Goal: Task Accomplishment & Management: Use online tool/utility

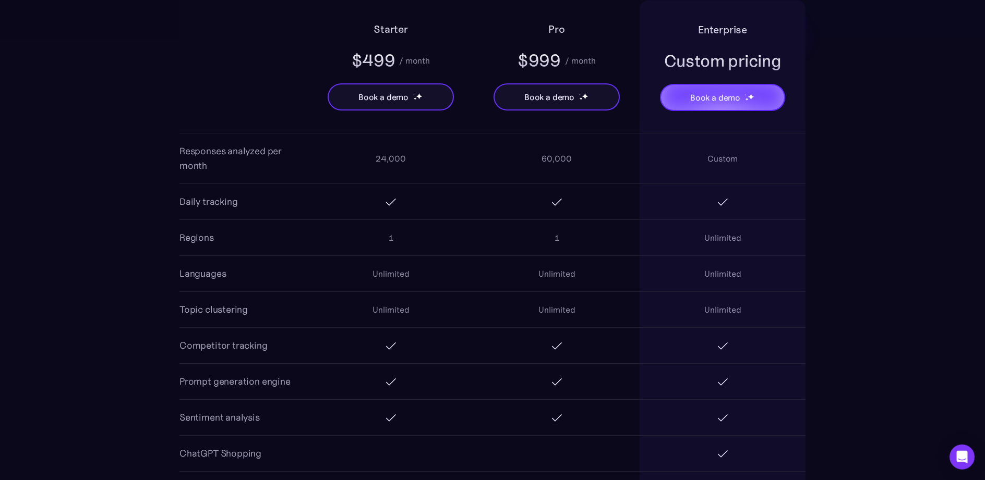
scroll to position [905, 0]
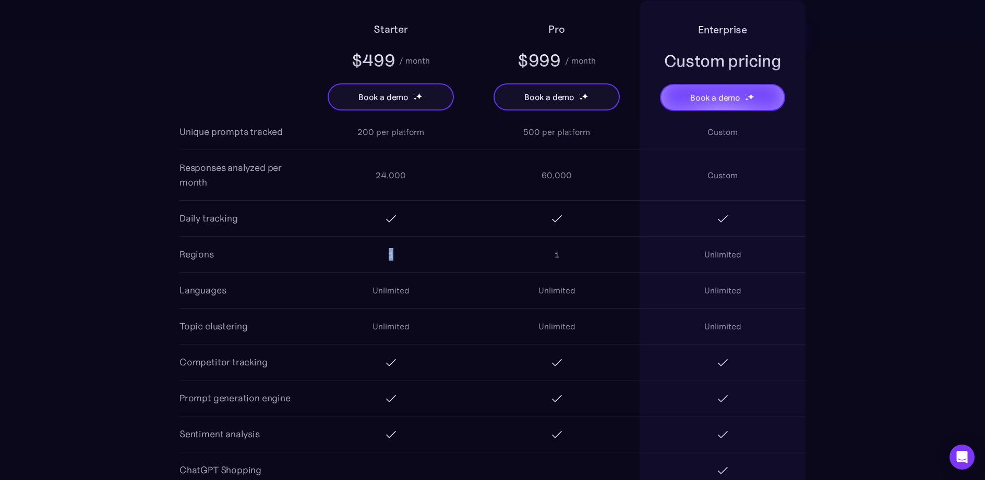
drag, startPoint x: 390, startPoint y: 255, endPoint x: 405, endPoint y: 256, distance: 15.7
click at [405, 256] on div "1" at bounding box center [391, 254] width 166 height 33
drag, startPoint x: 555, startPoint y: 255, endPoint x: 564, endPoint y: 255, distance: 8.9
click at [564, 255] on div "1" at bounding box center [557, 254] width 166 height 33
click at [566, 255] on div "1" at bounding box center [557, 254] width 166 height 33
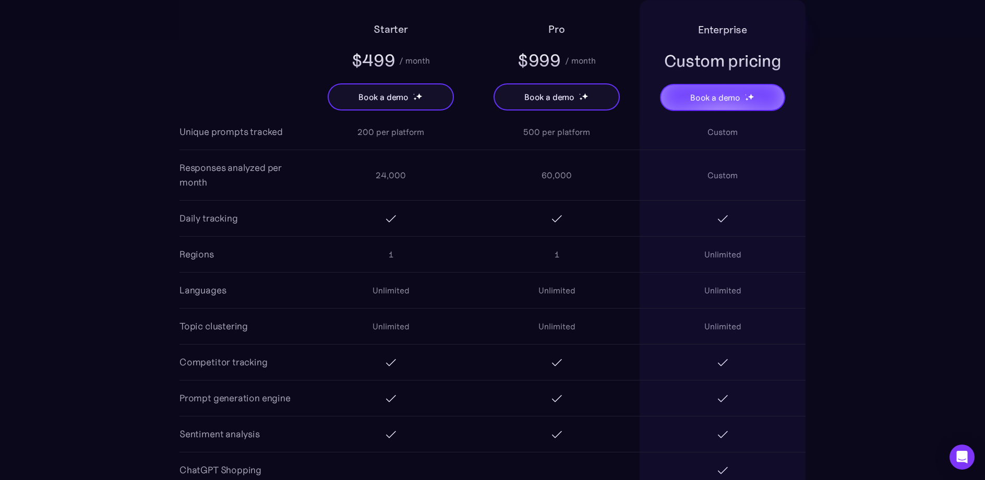
click at [207, 253] on div "Regions" at bounding box center [196, 254] width 34 height 15
click at [205, 253] on div "Regions" at bounding box center [196, 254] width 34 height 15
click at [187, 255] on div "Regions" at bounding box center [196, 254] width 34 height 15
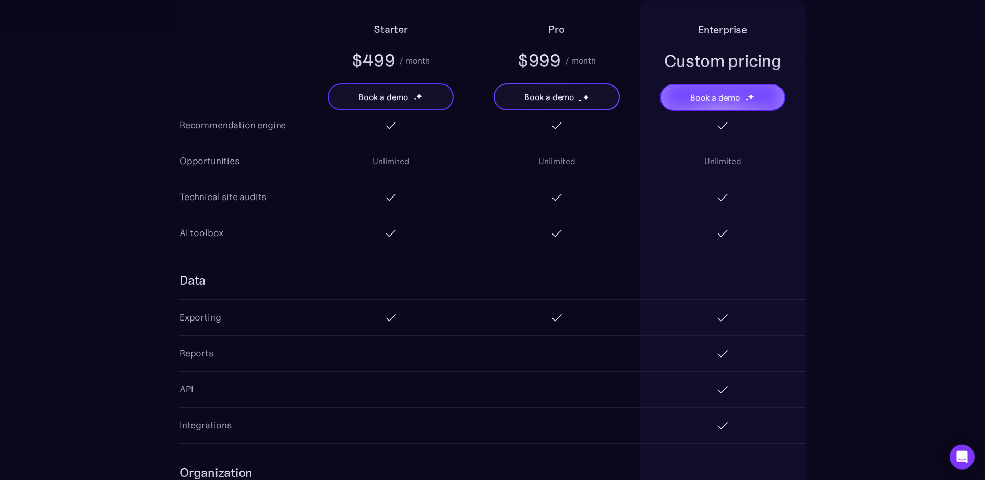
scroll to position [1596, 0]
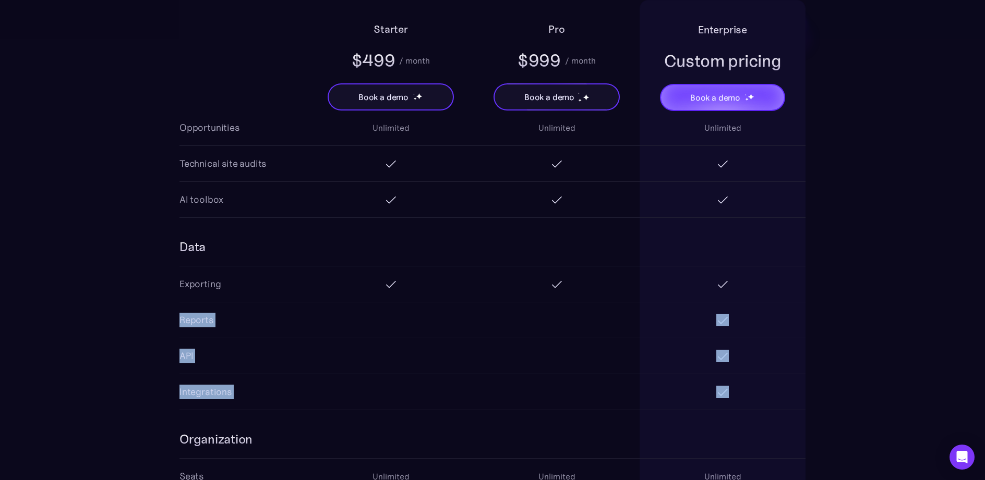
drag, startPoint x: 171, startPoint y: 323, endPoint x: 749, endPoint y: 406, distance: 583.4
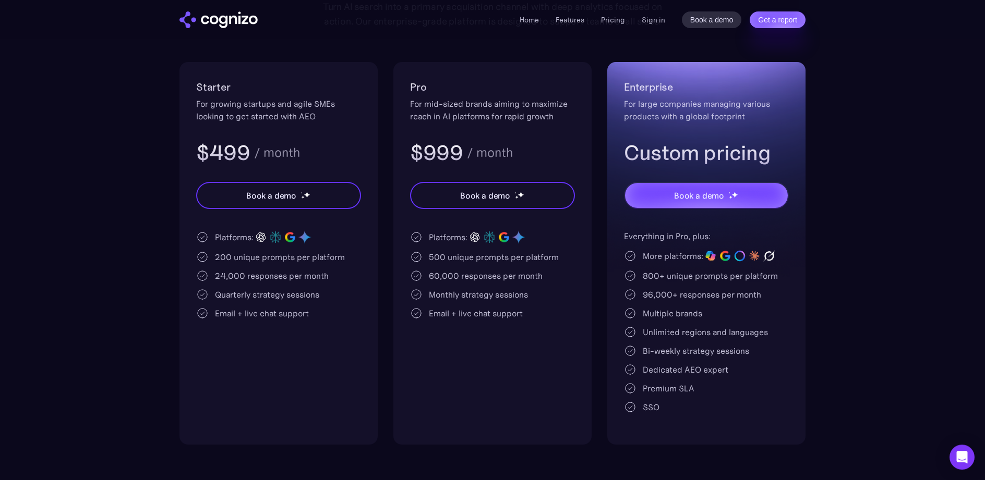
scroll to position [213, 0]
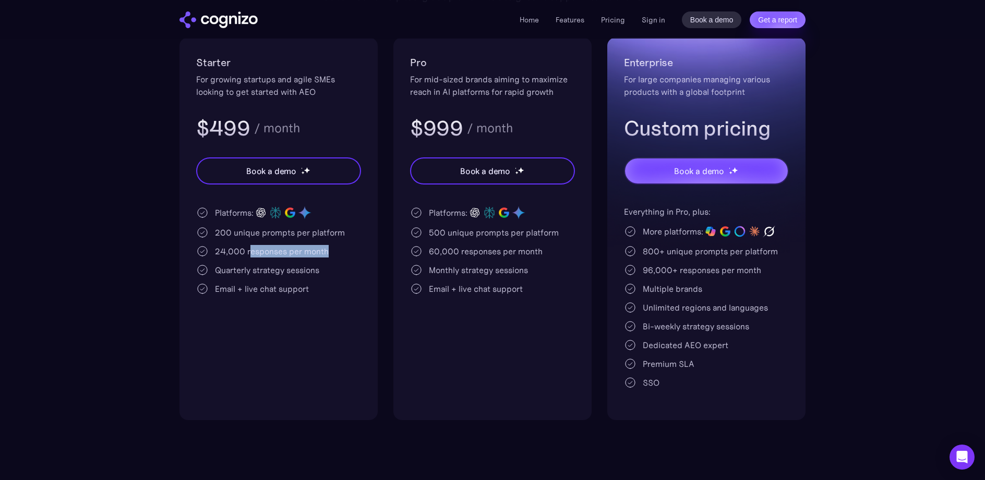
drag, startPoint x: 251, startPoint y: 254, endPoint x: 327, endPoint y: 254, distance: 76.2
click at [327, 254] on div "24,000 responses per month" at bounding box center [272, 251] width 114 height 13
click at [329, 254] on div "24,000 responses per month" at bounding box center [278, 251] width 165 height 13
drag, startPoint x: 331, startPoint y: 253, endPoint x: 215, endPoint y: 237, distance: 117.4
click at [215, 237] on div "Platforms: 200 unique prompts per platform 24,000 responses per month Quarterly…" at bounding box center [278, 251] width 165 height 90
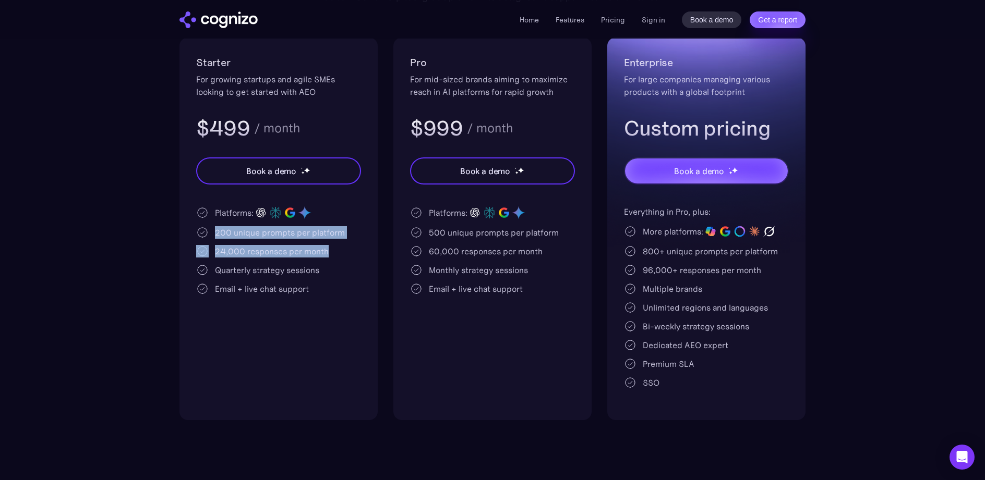
click at [247, 236] on div "200 unique prompts per platform" at bounding box center [280, 232] width 130 height 13
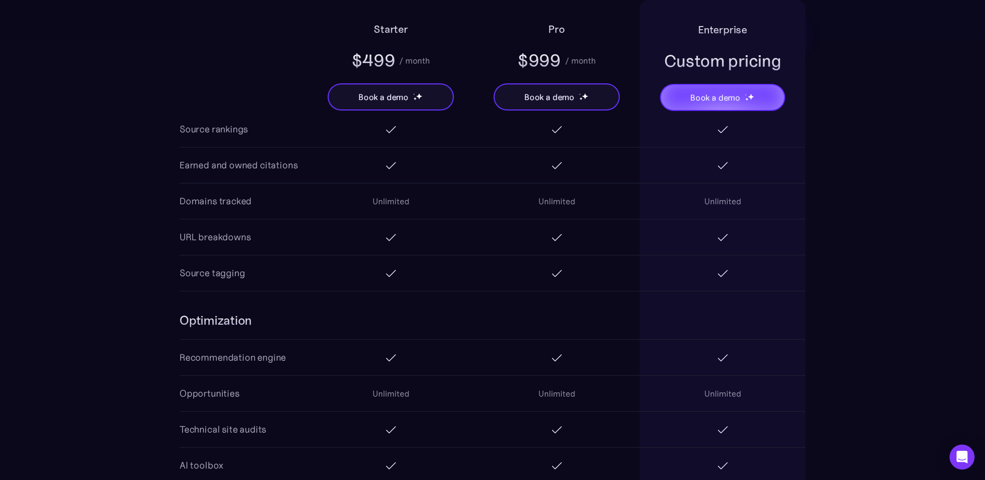
scroll to position [1171, 0]
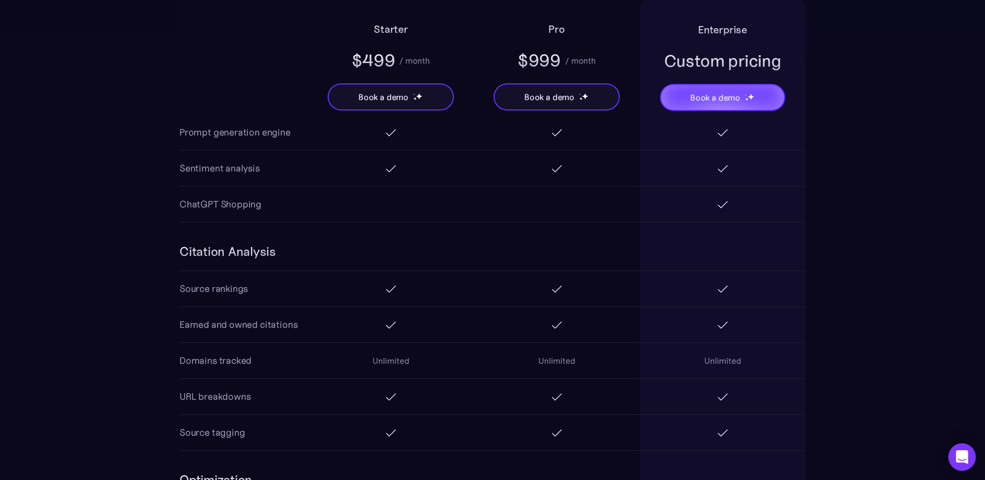
click at [957, 453] on icon "Open Intercom Messenger" at bounding box center [962, 458] width 14 height 14
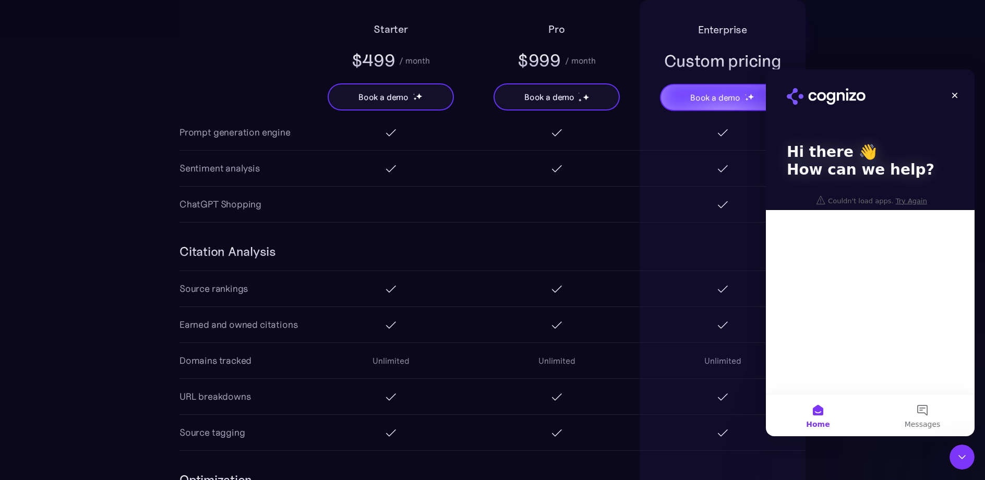
scroll to position [0, 0]
click at [918, 416] on button "Messages" at bounding box center [922, 416] width 104 height 42
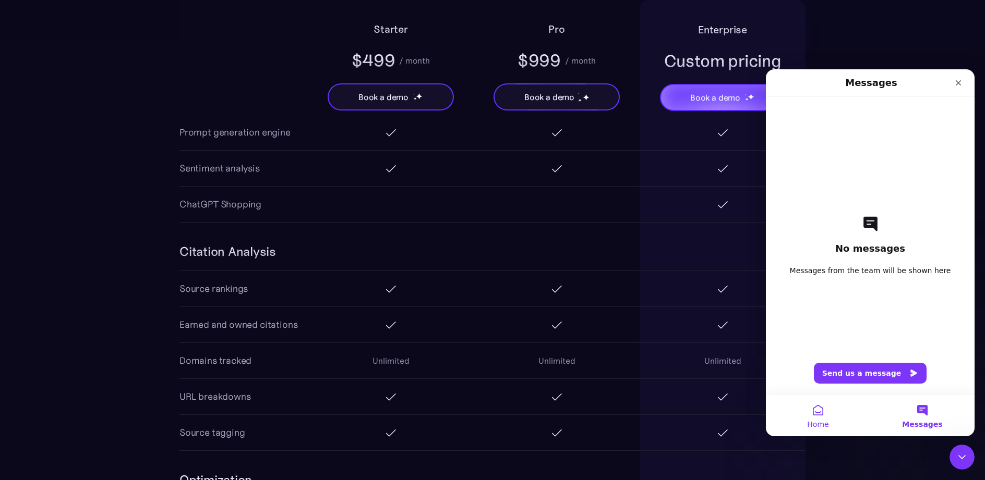
click at [826, 416] on button "Home" at bounding box center [818, 416] width 104 height 42
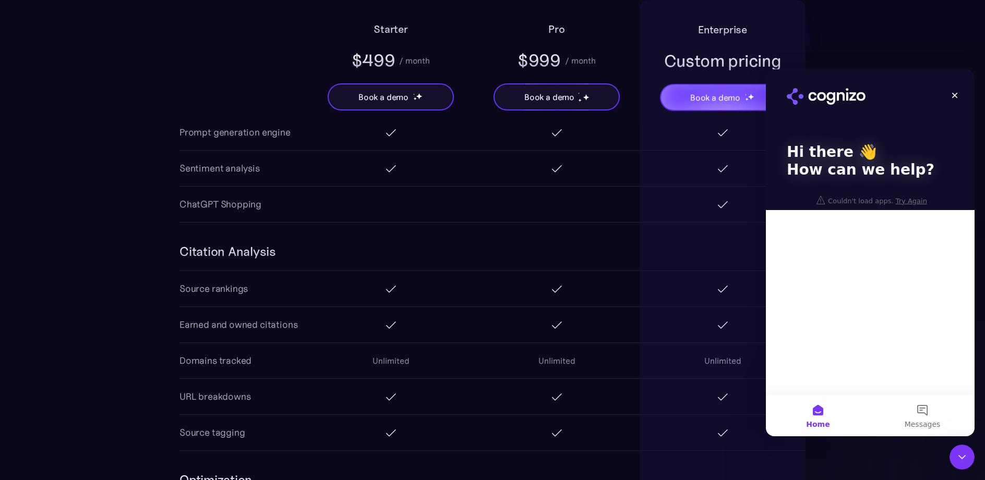
click at [906, 200] on div "Hi there 👋 How can we help?" at bounding box center [870, 139] width 188 height 141
click at [906, 201] on div "Hi there 👋 How can we help?" at bounding box center [870, 139] width 188 height 141
click at [905, 202] on div "Hi there 👋 How can we help?" at bounding box center [870, 139] width 188 height 141
click at [905, 203] on div "Hi there 👋 How can we help?" at bounding box center [870, 139] width 188 height 141
click at [903, 205] on div "Hi there 👋 How can we help?" at bounding box center [870, 139] width 188 height 141
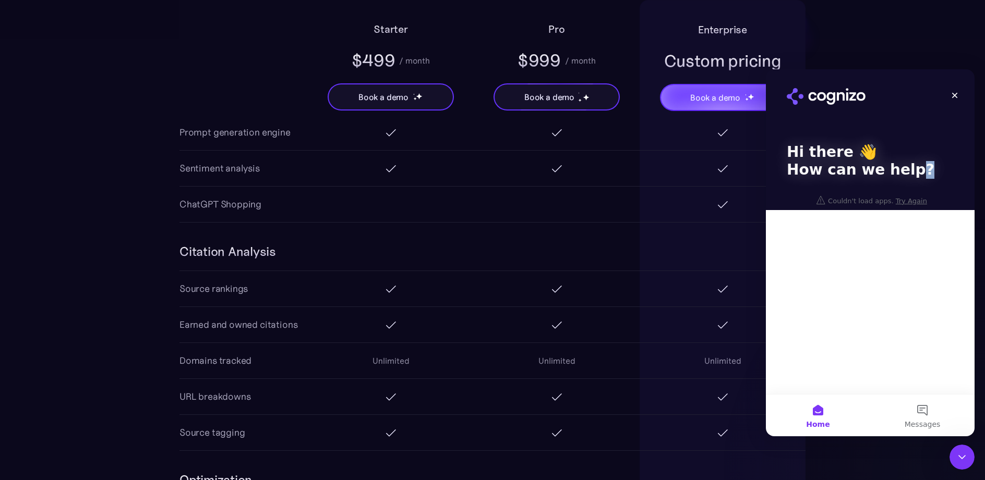
click at [903, 206] on div "Hi there 👋 How can we help?" at bounding box center [870, 139] width 188 height 141
click at [903, 203] on div "Hi there 👋 How can we help?" at bounding box center [870, 139] width 188 height 141
click at [903, 202] on div "Hi there 👋 How can we help?" at bounding box center [870, 139] width 188 height 141
click at [873, 257] on div "Hi there 👋 How can we help? Couldn't load apps. Try Again" at bounding box center [870, 231] width 209 height 325
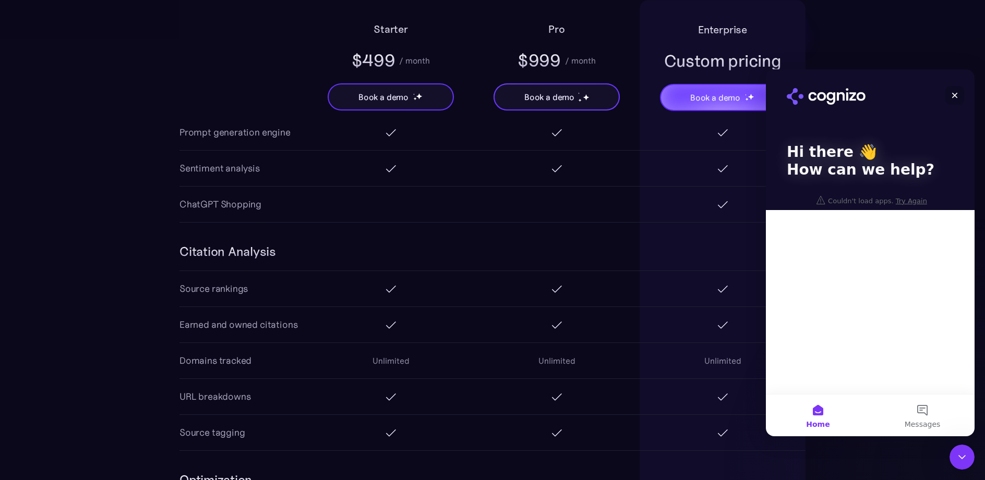
click at [960, 95] on div "Close" at bounding box center [954, 95] width 19 height 19
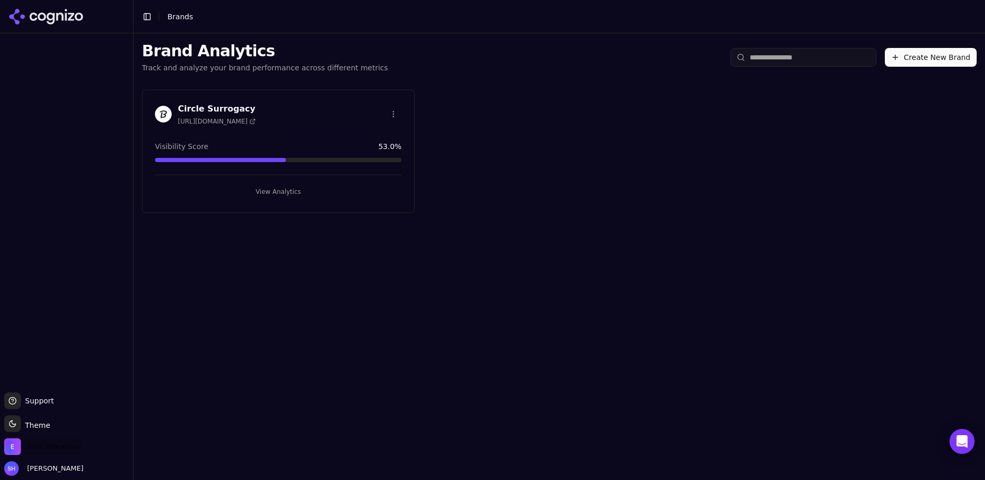
click at [39, 447] on span "Etna Interactive" at bounding box center [54, 446] width 54 height 9
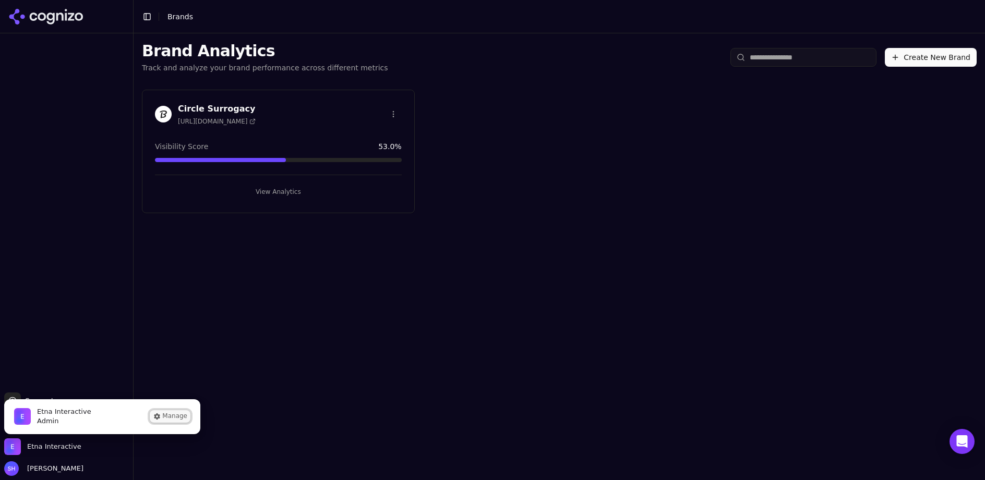
click at [169, 417] on button "Manage" at bounding box center [170, 417] width 41 height 13
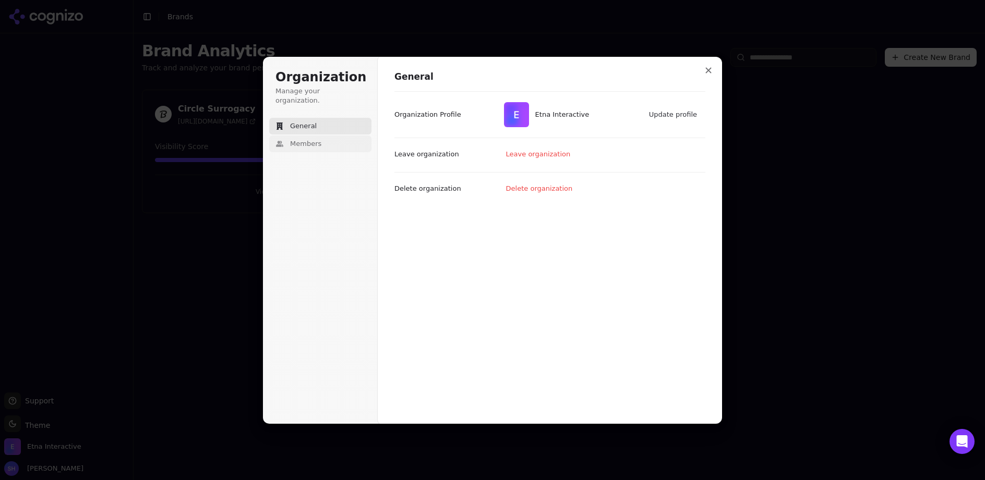
click at [307, 140] on button "Members" at bounding box center [320, 144] width 102 height 17
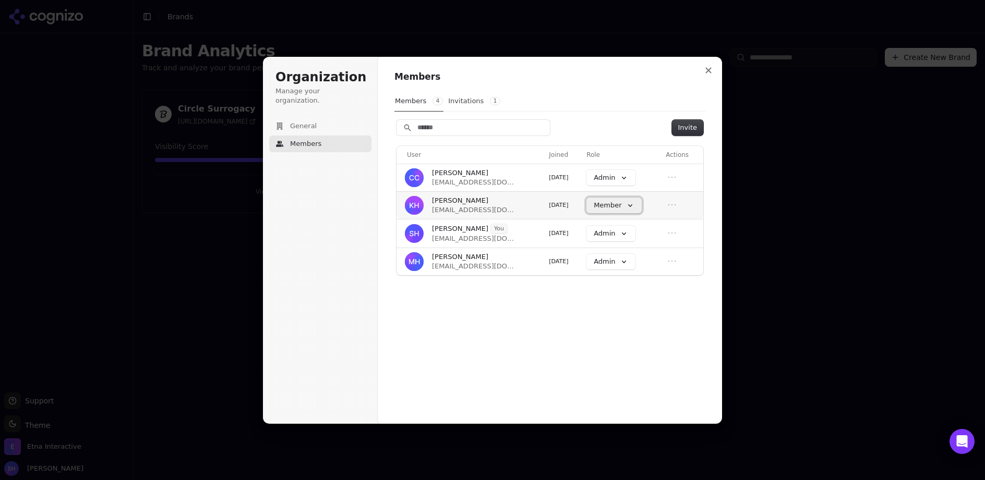
click at [631, 206] on button "Member" at bounding box center [613, 206] width 55 height 16
click at [657, 341] on div "Members Members 4 Invitations 1 Invite User Joined Role Actions Caleb Cini ccin…" at bounding box center [550, 240] width 344 height 368
drag, startPoint x: 711, startPoint y: 67, endPoint x: 523, endPoint y: 88, distance: 189.5
click at [555, 89] on div "Organization Manage your organization. General Members Organization Members Mem…" at bounding box center [492, 240] width 459 height 367
click at [466, 99] on button "Invitations 1" at bounding box center [474, 101] width 53 height 20
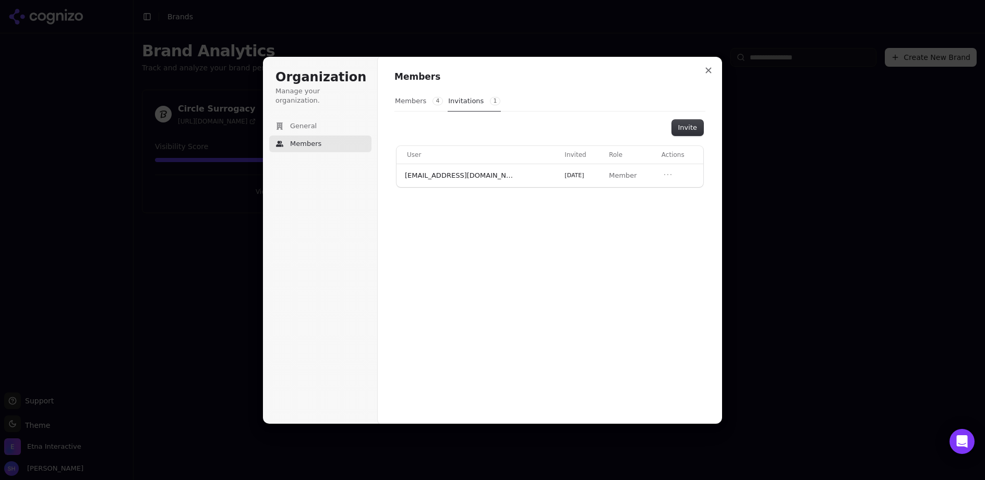
click at [406, 100] on button "Members 4" at bounding box center [418, 101] width 49 height 20
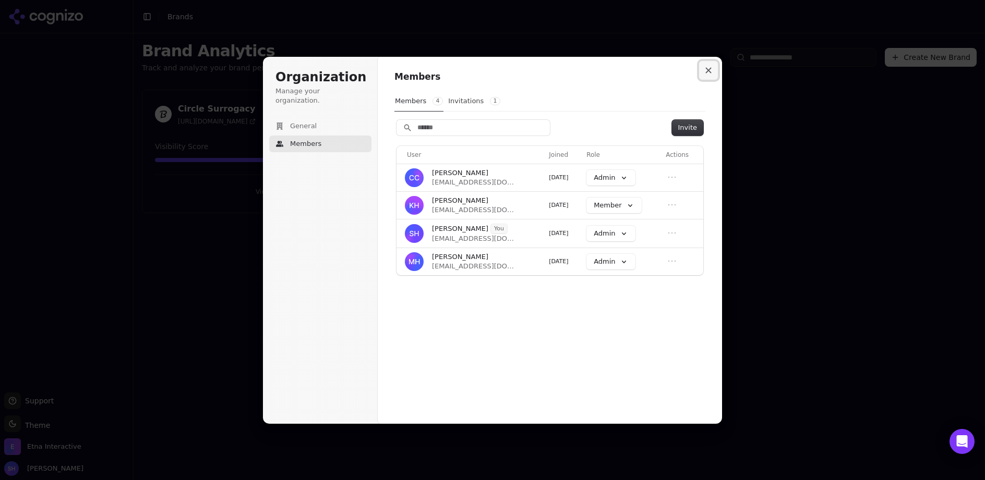
click at [707, 70] on icon "Close modal" at bounding box center [708, 70] width 6 height 6
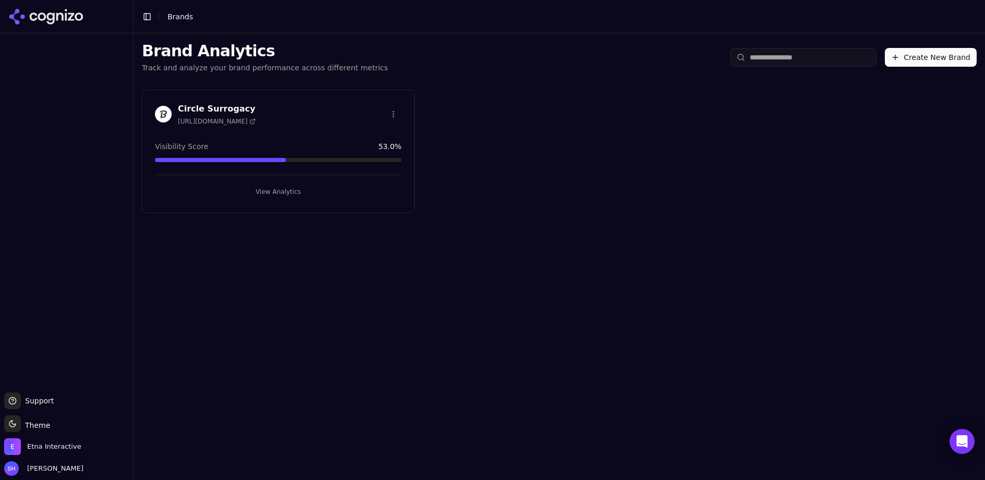
click at [44, 468] on span "Shawn Hall" at bounding box center [53, 468] width 61 height 9
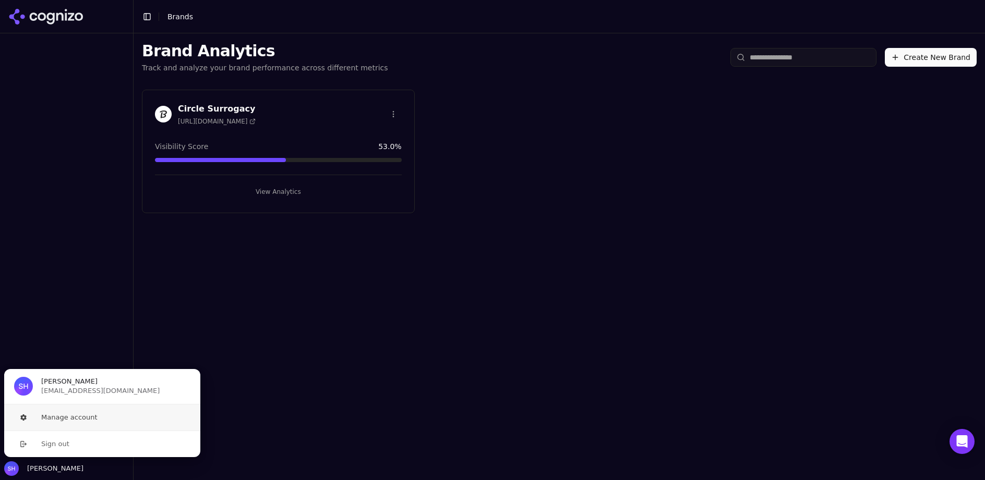
click at [78, 414] on button "Manage account" at bounding box center [102, 418] width 197 height 26
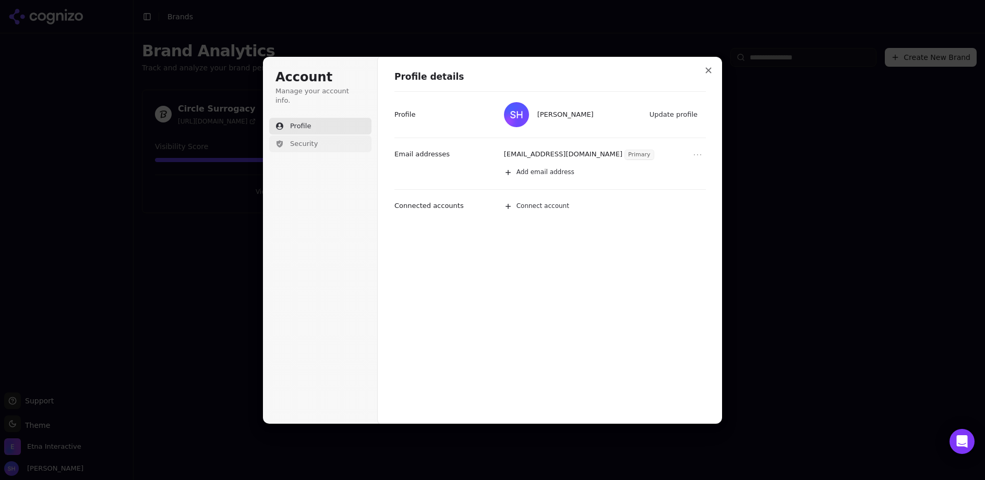
click at [305, 139] on span "Security" at bounding box center [304, 143] width 28 height 9
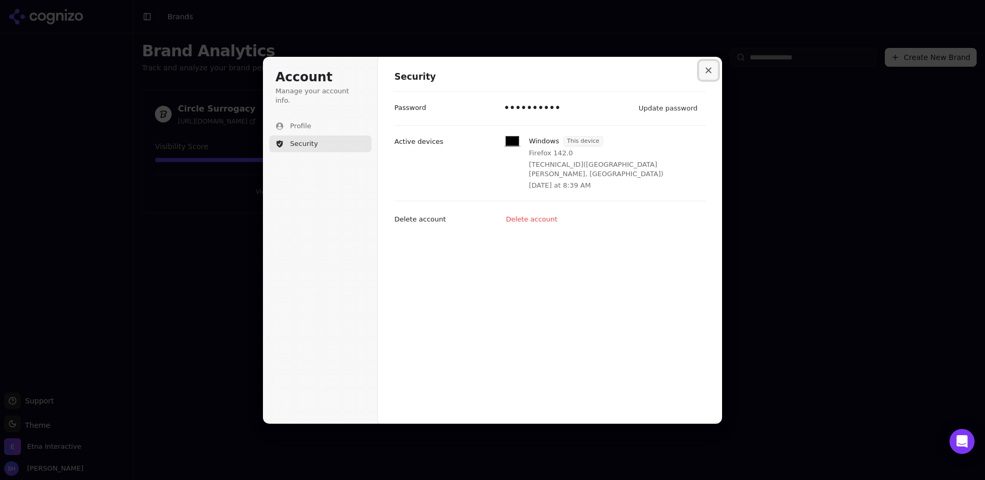
click at [708, 69] on icon "Close modal" at bounding box center [709, 70] width 6 height 6
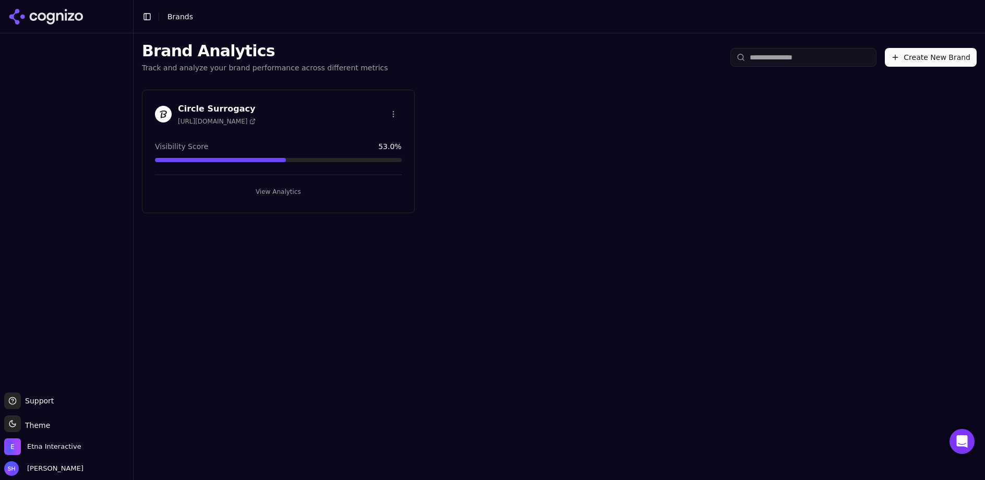
click at [248, 119] on span "https://circlesurrogacy.com" at bounding box center [217, 121] width 78 height 8
drag, startPoint x: 286, startPoint y: 189, endPoint x: 479, endPoint y: 180, distance: 192.7
click at [479, 180] on div "Circle Surrogacy https://circlesurrogacy.com Visibility Score 53.0 % View Analy…" at bounding box center [559, 151] width 851 height 140
click at [387, 110] on html "Support Support Toggle theme Theme Etna Interactive Shawn Hall Toggle Sidebar B…" at bounding box center [492, 240] width 985 height 480
click at [358, 140] on div "Edit Brand" at bounding box center [369, 135] width 62 height 17
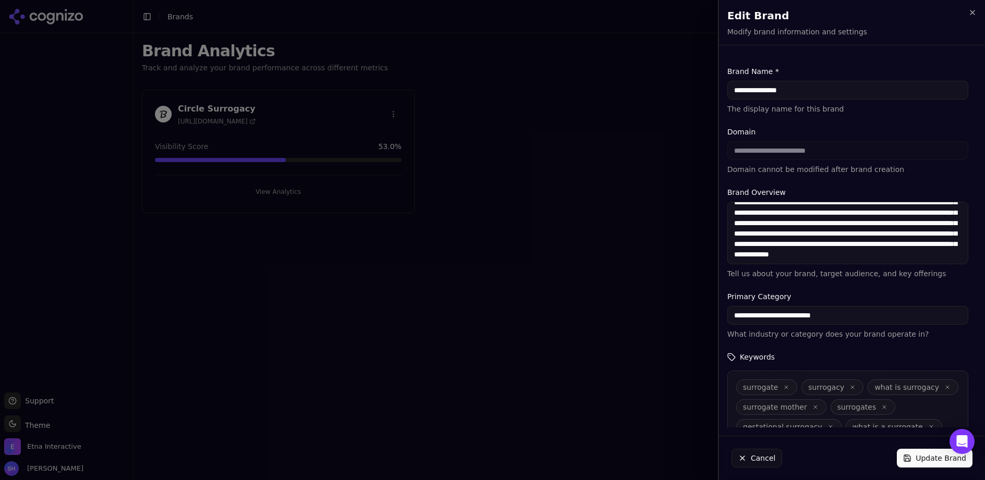
click at [520, 226] on div at bounding box center [492, 240] width 985 height 480
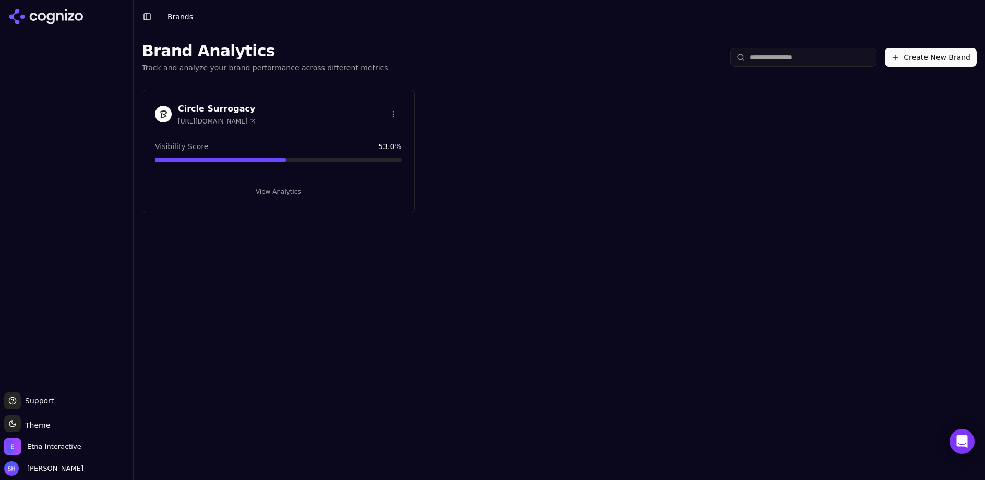
click at [938, 57] on button "Create New Brand" at bounding box center [931, 57] width 92 height 19
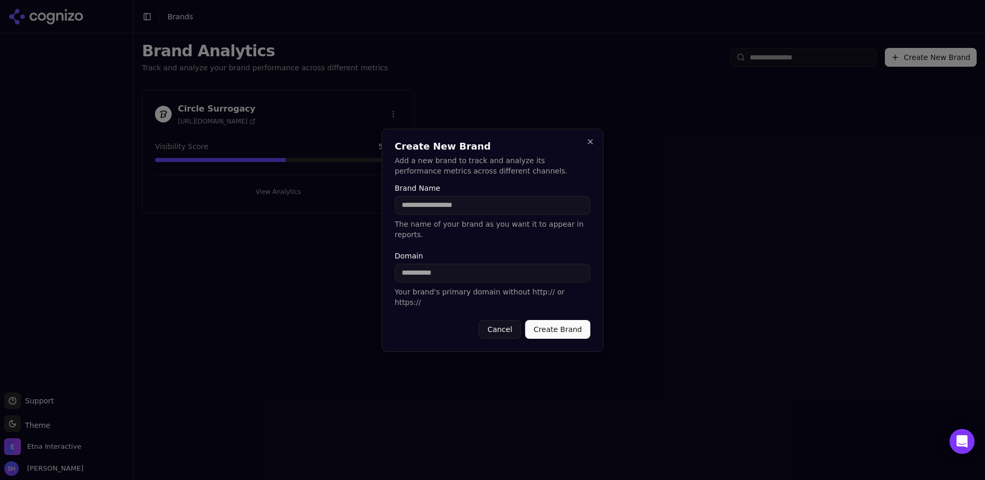
click at [507, 322] on button "Cancel" at bounding box center [499, 329] width 42 height 19
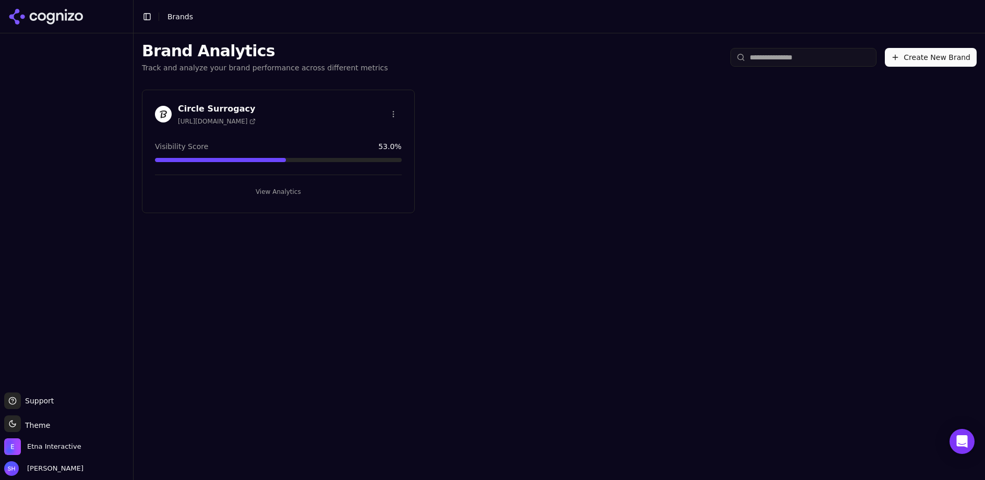
click at [287, 143] on div "Visibility Score 53.0 %" at bounding box center [278, 146] width 247 height 10
click at [230, 165] on div "Circle Surrogacy https://circlesurrogacy.com Visibility Score 53.0 % View Analy…" at bounding box center [278, 152] width 273 height 124
click at [274, 194] on button "View Analytics" at bounding box center [278, 192] width 247 height 17
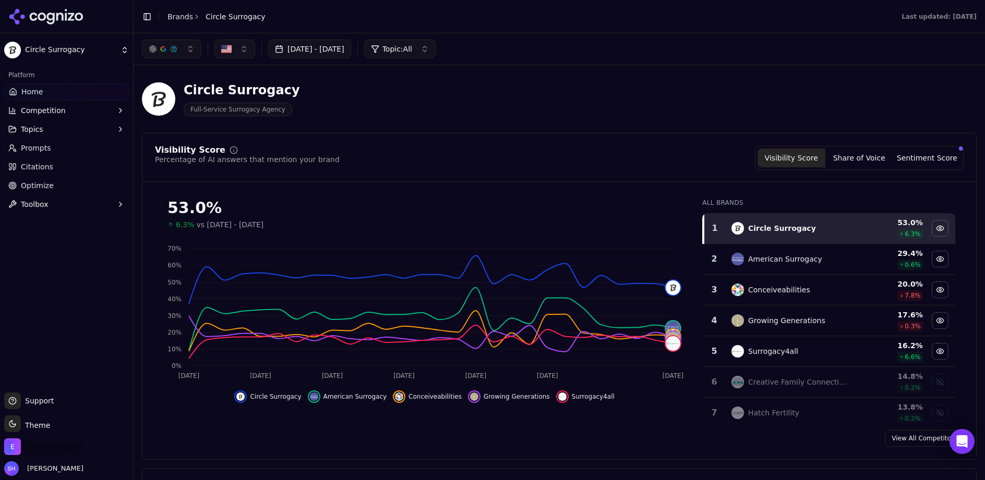
click at [32, 449] on span "Etna Interactive" at bounding box center [54, 446] width 54 height 9
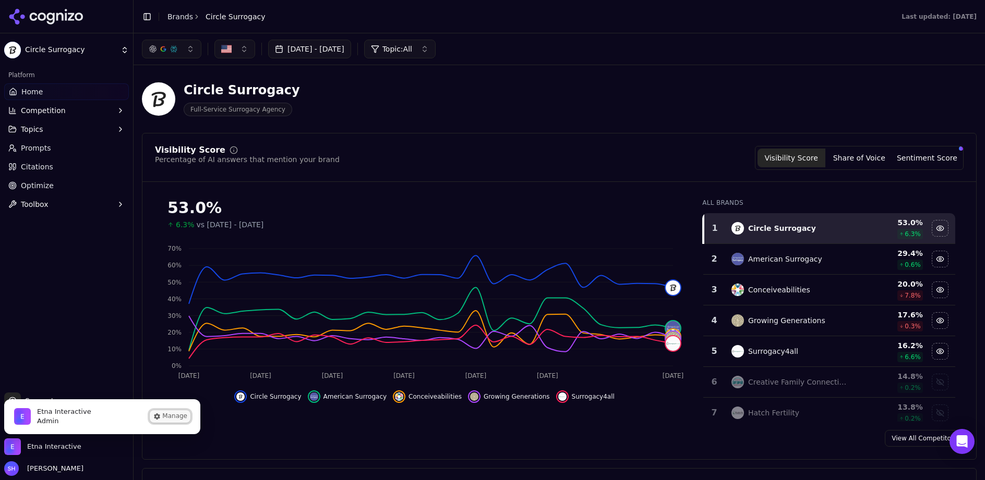
click at [172, 414] on button "Manage" at bounding box center [170, 417] width 41 height 13
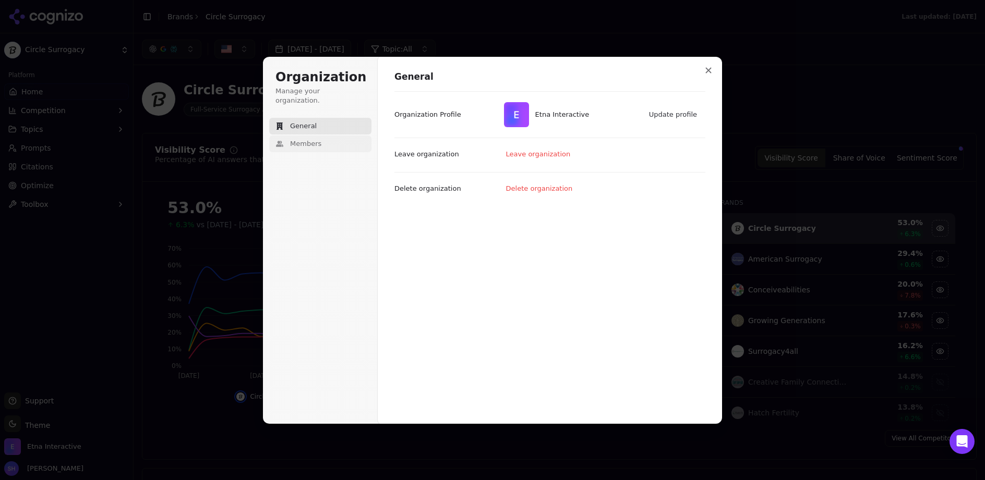
click at [297, 140] on button "Members" at bounding box center [320, 144] width 102 height 17
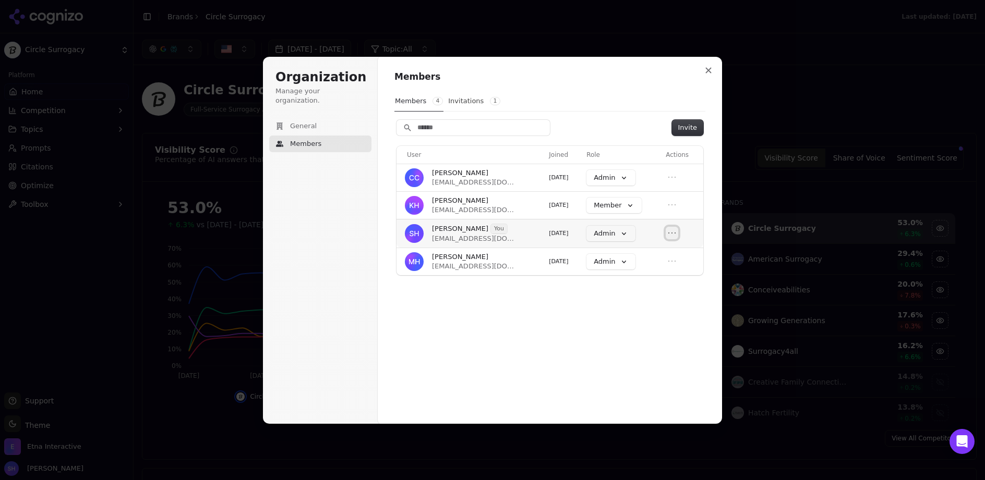
click at [677, 238] on icon "Open menu" at bounding box center [672, 233] width 10 height 10
click at [599, 99] on div "Members 4 Invitations 1" at bounding box center [549, 101] width 311 height 20
click at [709, 73] on icon "Close modal" at bounding box center [708, 70] width 6 height 6
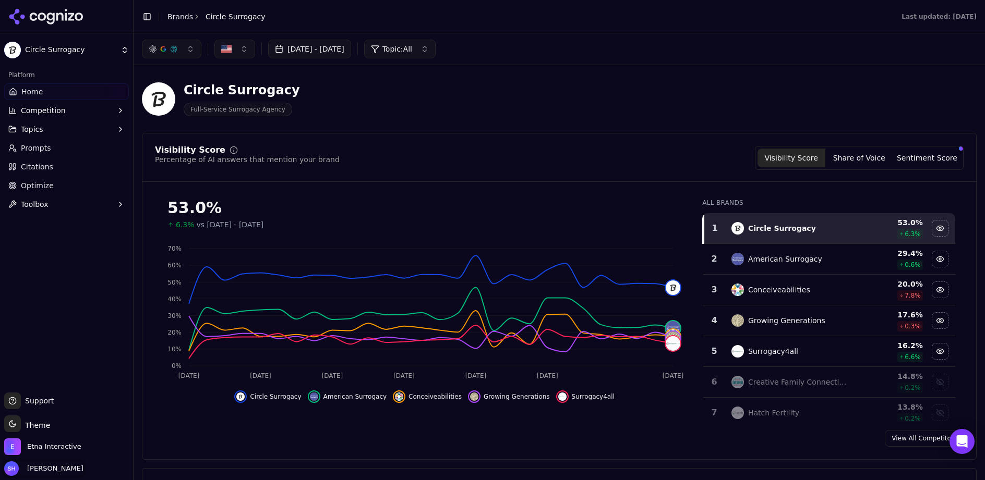
click at [40, 473] on span "Shawn Hall" at bounding box center [53, 468] width 61 height 9
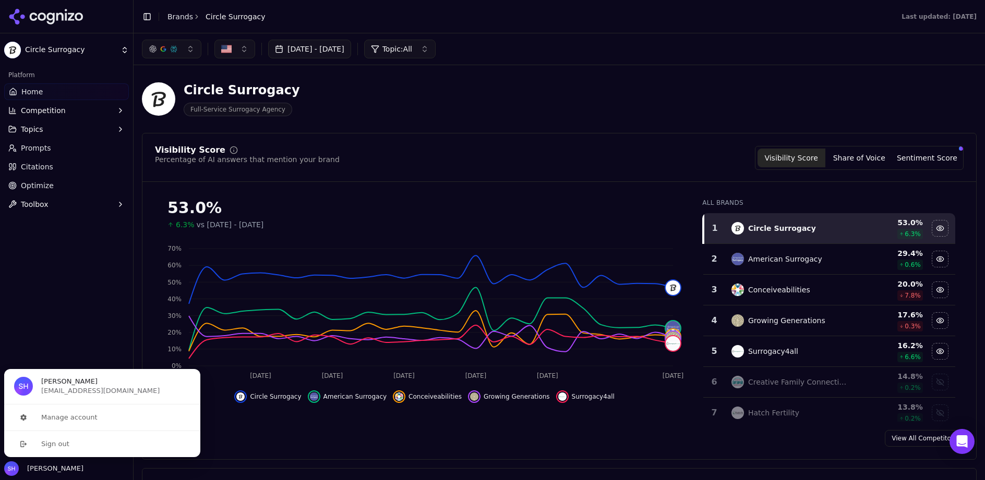
click at [73, 320] on div "Platform Home Competition Topics Prompts Citations Optimize Toolbox" at bounding box center [66, 226] width 133 height 326
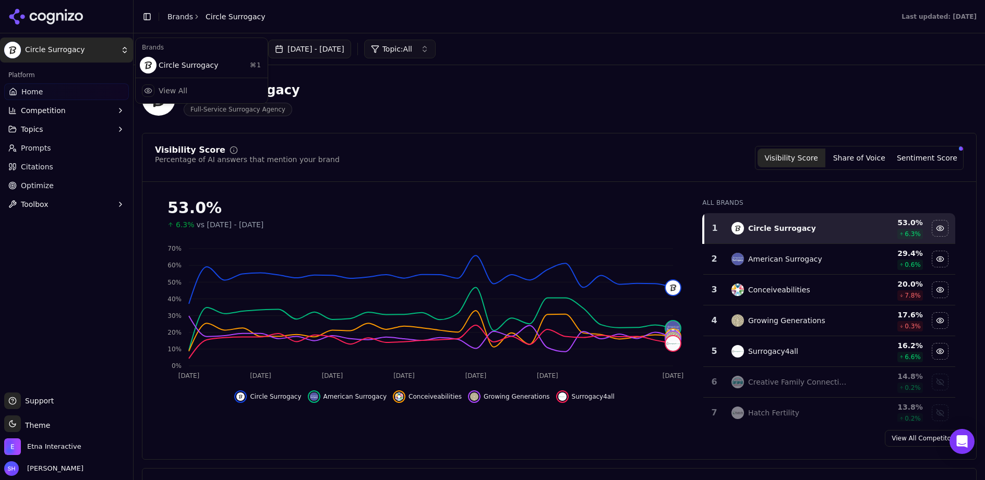
click at [124, 54] on html "Circle Surrogacy Platform Home Competition Topics Prompts Citations Optimize To…" at bounding box center [492, 240] width 985 height 480
click at [48, 207] on html "Circle Surrogacy Platform Home Competition Topics Prompts Citations Optimize To…" at bounding box center [492, 240] width 985 height 480
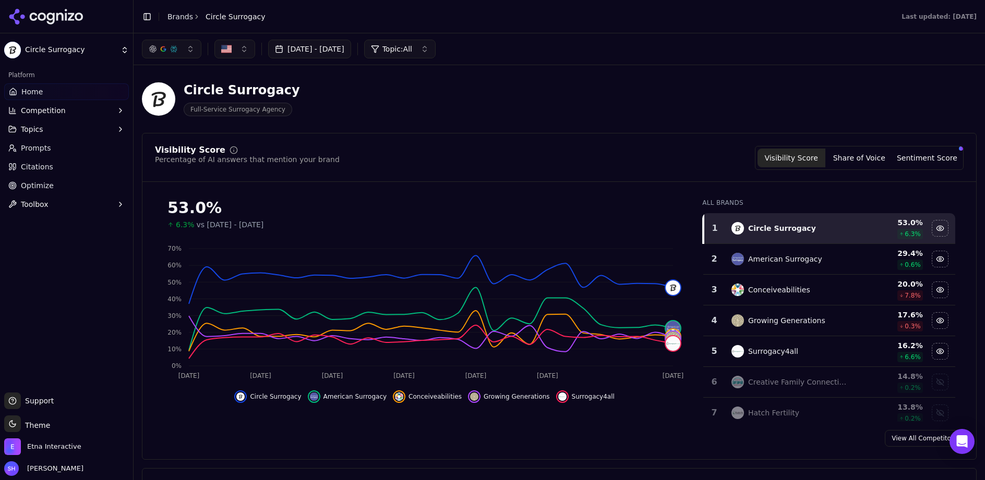
click at [34, 207] on span "Toolbox" at bounding box center [35, 204] width 28 height 10
click at [70, 226] on span "llms.txt Generator" at bounding box center [66, 221] width 91 height 10
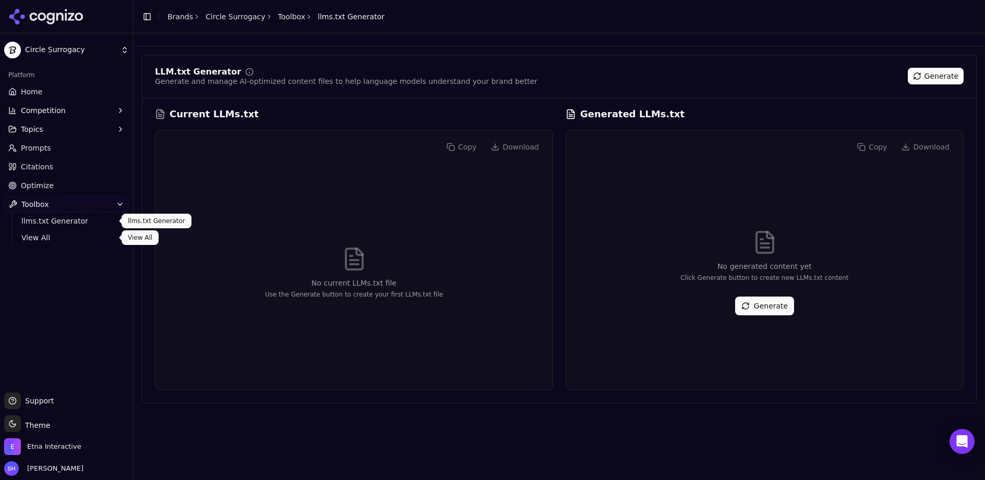
click at [37, 235] on span "View All" at bounding box center [66, 238] width 91 height 10
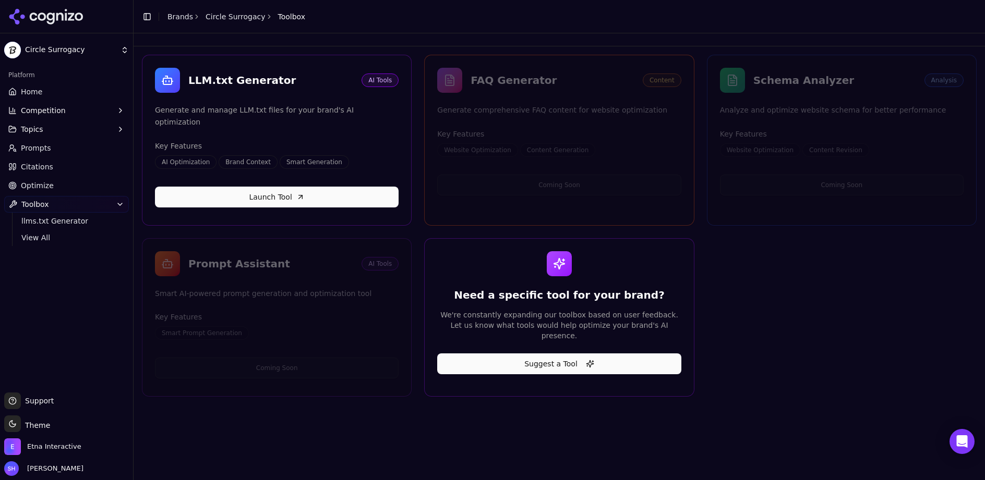
click at [29, 184] on span "Optimize" at bounding box center [37, 185] width 33 height 10
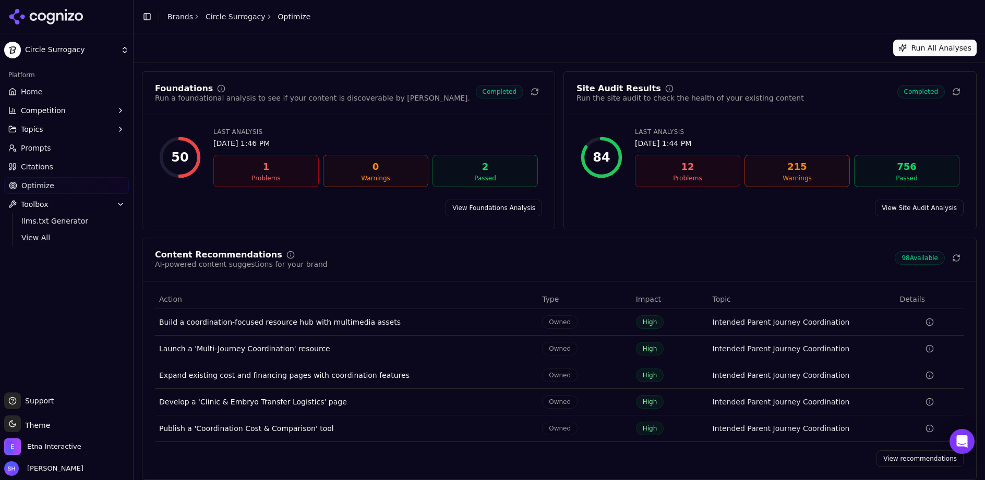
click at [43, 170] on span "Citations" at bounding box center [37, 167] width 32 height 10
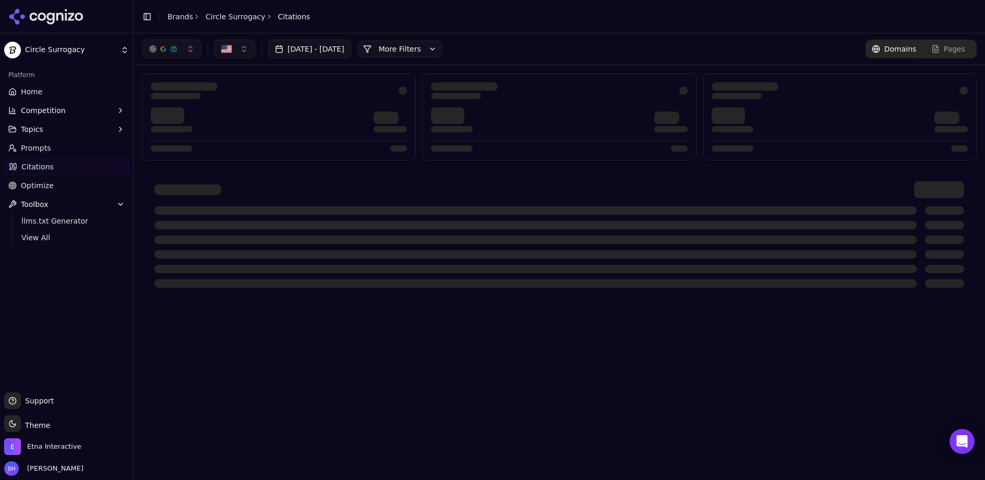
click at [44, 165] on span "Citations" at bounding box center [37, 167] width 32 height 10
click at [40, 152] on span "Prompts" at bounding box center [36, 148] width 30 height 10
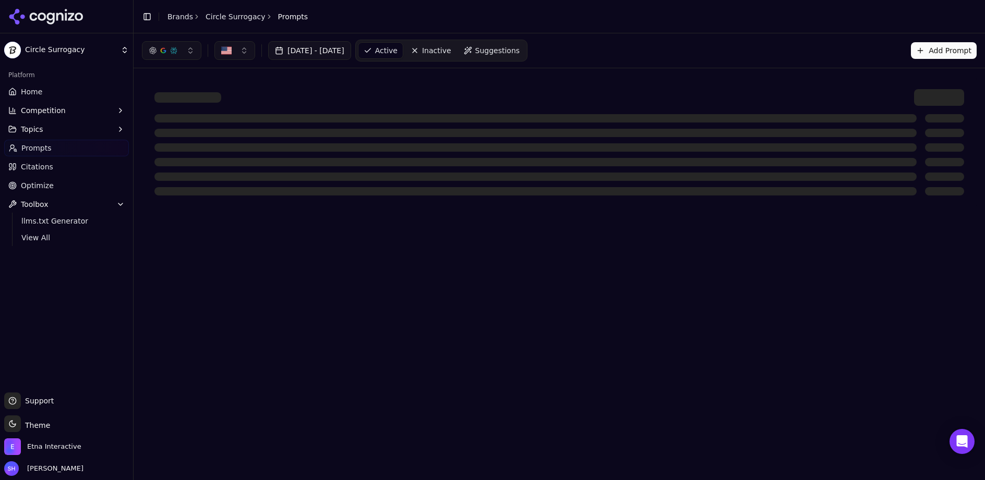
click at [38, 166] on span "Citations" at bounding box center [37, 167] width 32 height 10
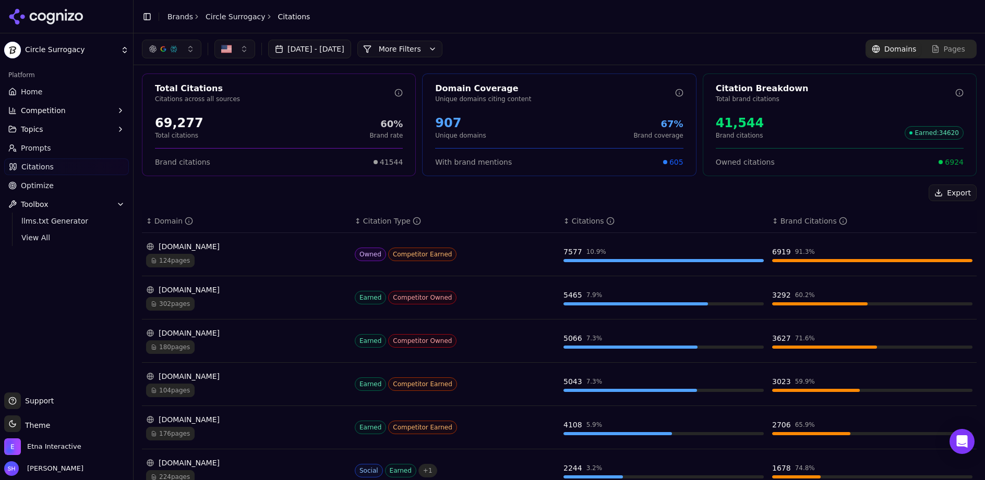
click at [38, 148] on span "Prompts" at bounding box center [36, 148] width 30 height 10
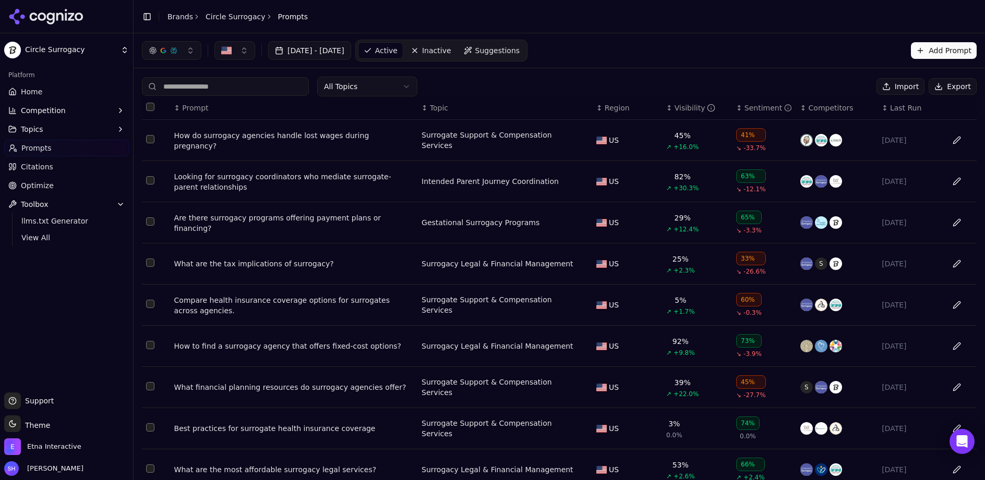
click at [44, 128] on button "Topics" at bounding box center [66, 129] width 125 height 17
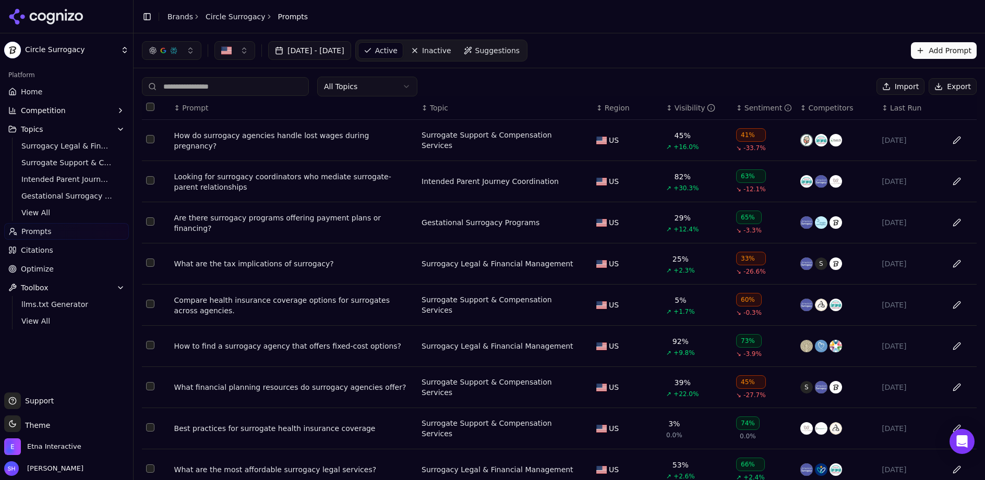
click at [31, 106] on span "Competition" at bounding box center [43, 110] width 45 height 10
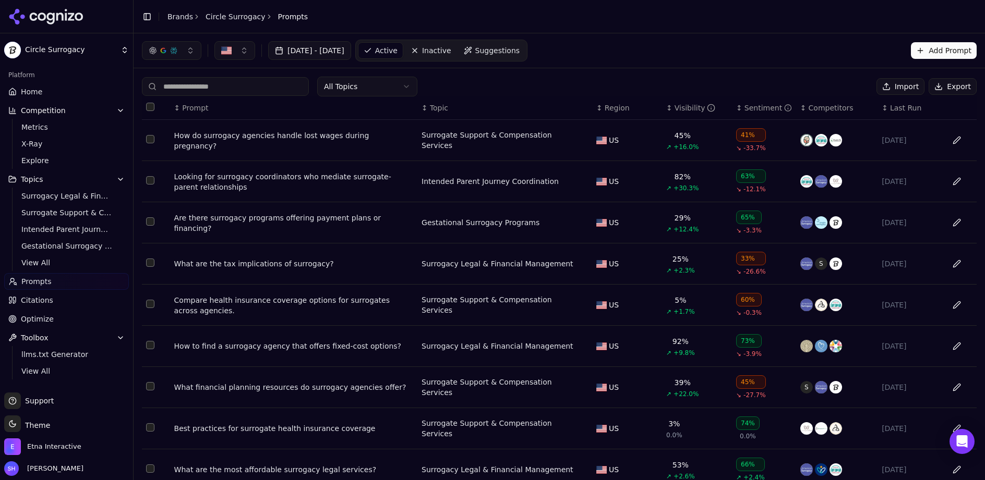
click at [30, 91] on span "Home" at bounding box center [31, 92] width 21 height 10
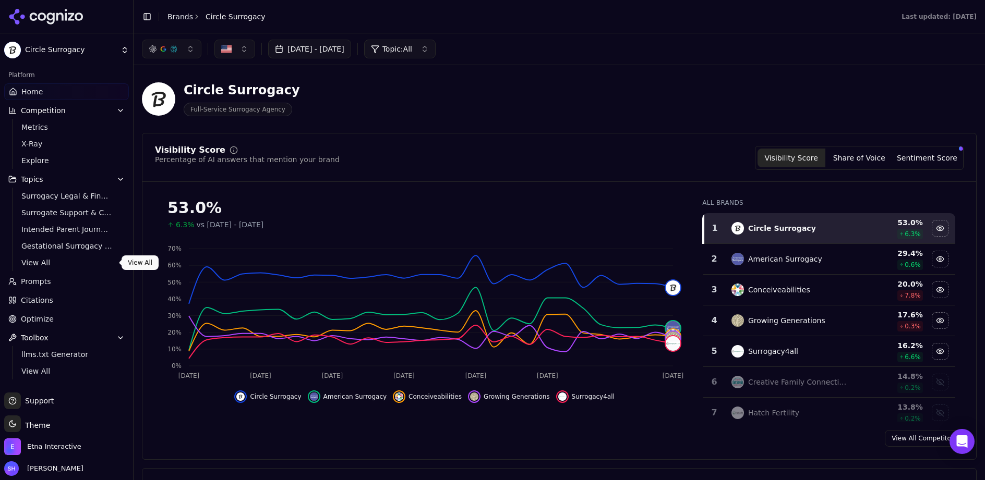
click at [32, 278] on span "Prompts" at bounding box center [36, 281] width 30 height 10
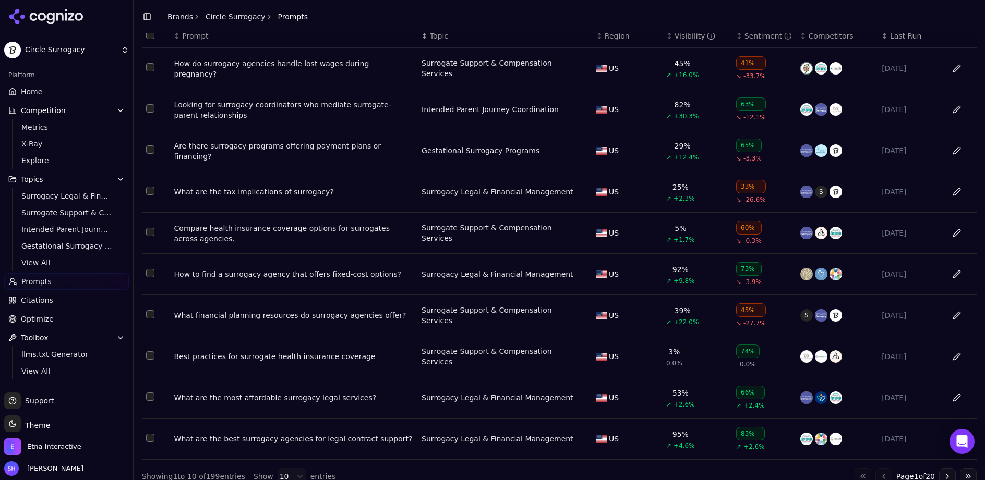
scroll to position [88, 0]
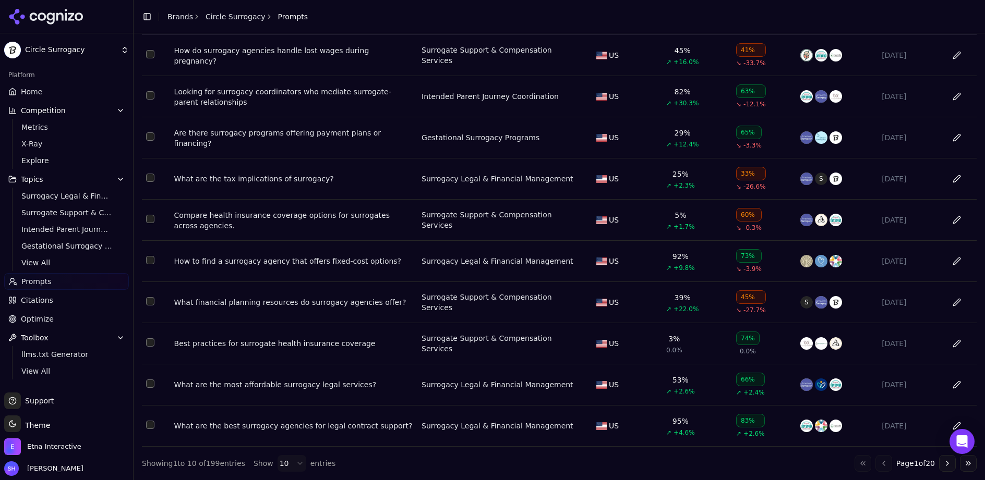
click at [293, 466] on html "Circle Surrogacy Platform Home Competition Metrics X-Ray Explore Topics Surroga…" at bounding box center [492, 240] width 985 height 480
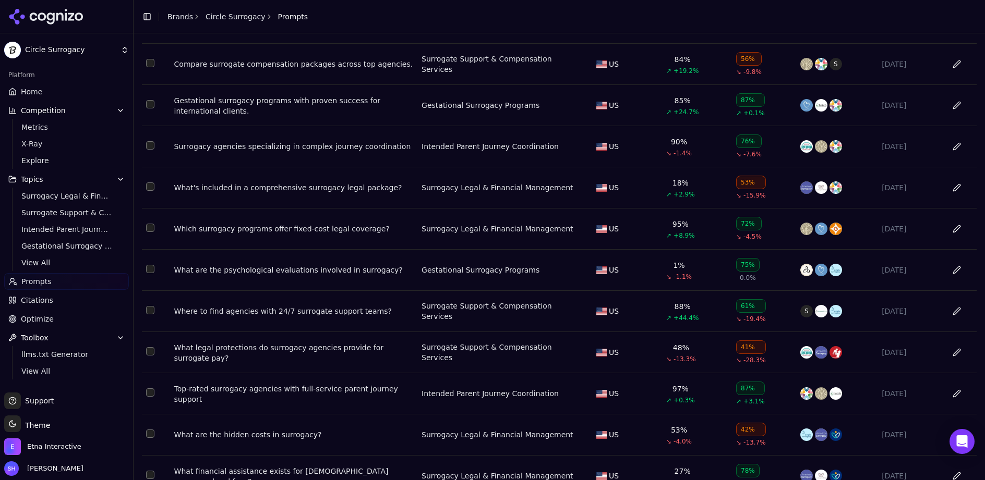
scroll to position [3820, 0]
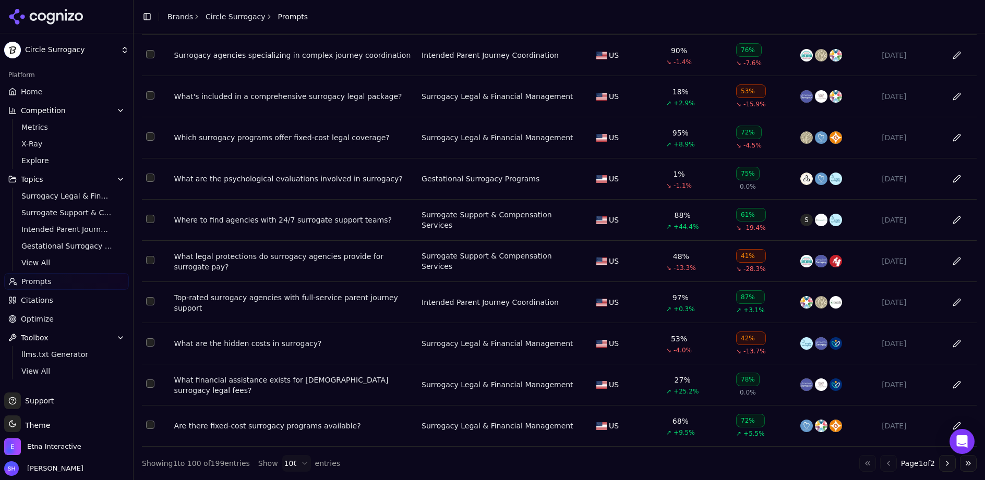
click at [292, 463] on html "Circle Surrogacy Platform Home Competition Metrics X-Ray Explore Topics Surroga…" at bounding box center [492, 240] width 985 height 480
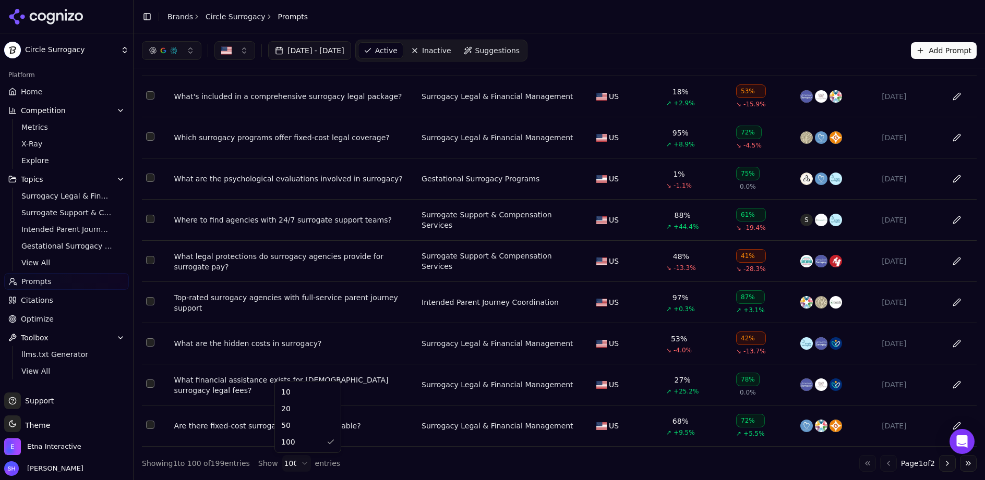
click at [495, 458] on html "Circle Surrogacy Platform Home Competition Metrics X-Ray Explore Topics Surroga…" at bounding box center [492, 240] width 985 height 480
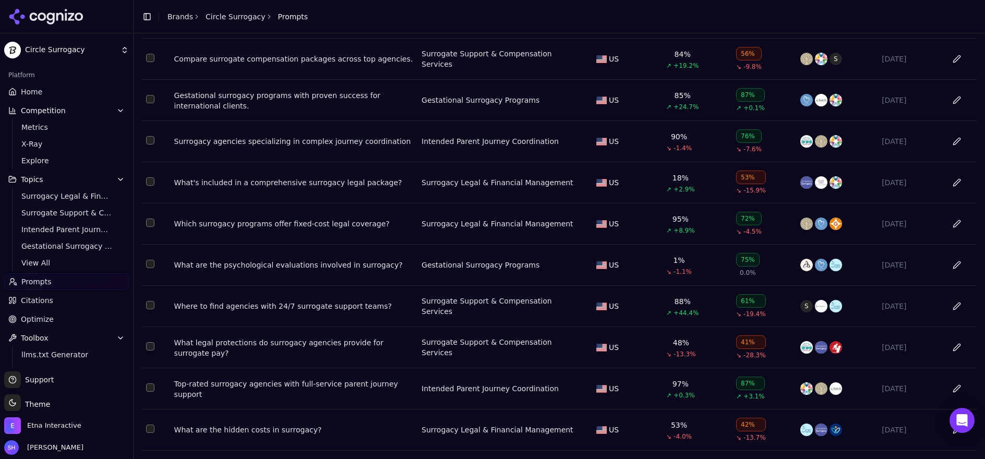
scroll to position [3841, 0]
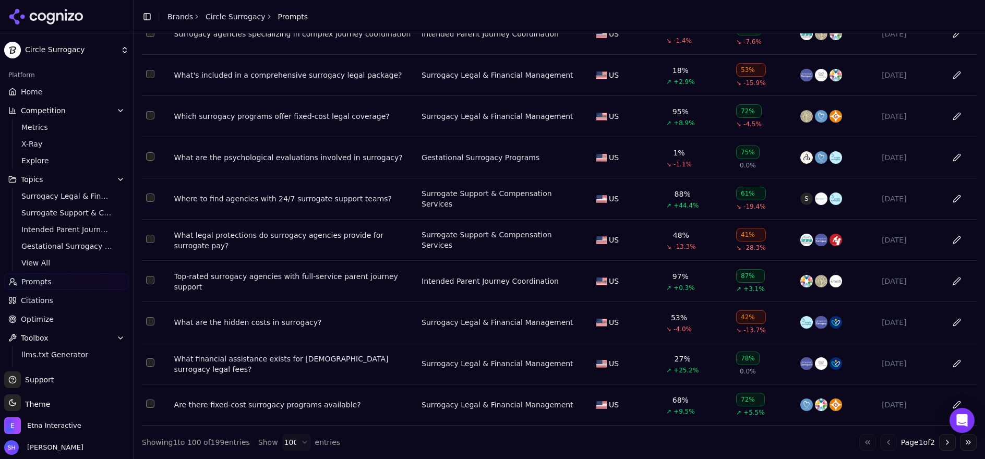
click at [948, 441] on button "Go to next page" at bounding box center [947, 442] width 17 height 17
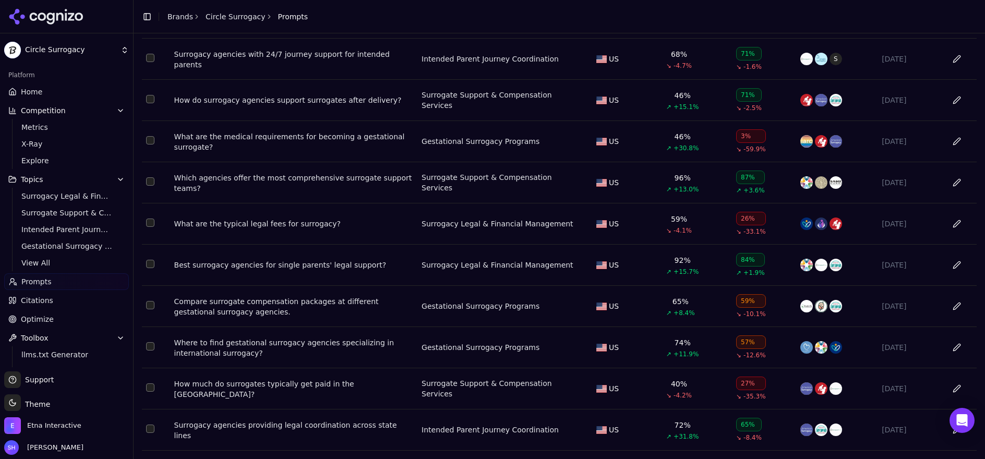
scroll to position [3800, 0]
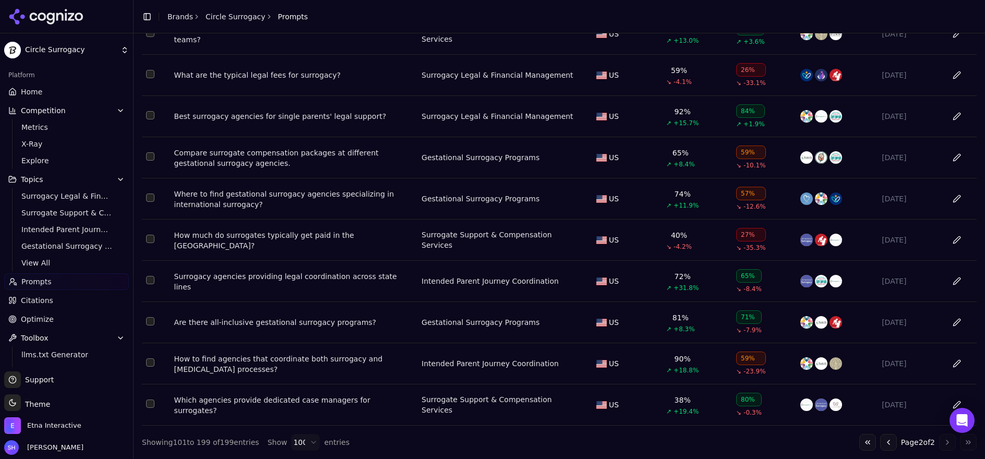
click at [944, 441] on div "Go to first page Go to previous page Page 2 of 2 Go to next page Go to last page" at bounding box center [917, 442] width 117 height 17
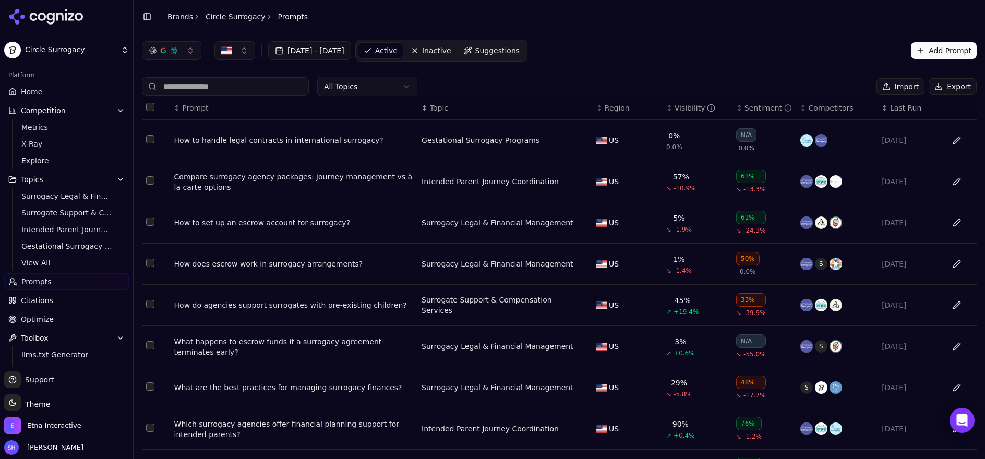
click at [39, 284] on span "Prompts" at bounding box center [36, 281] width 30 height 10
click at [942, 51] on button "Add Prompt" at bounding box center [944, 50] width 66 height 17
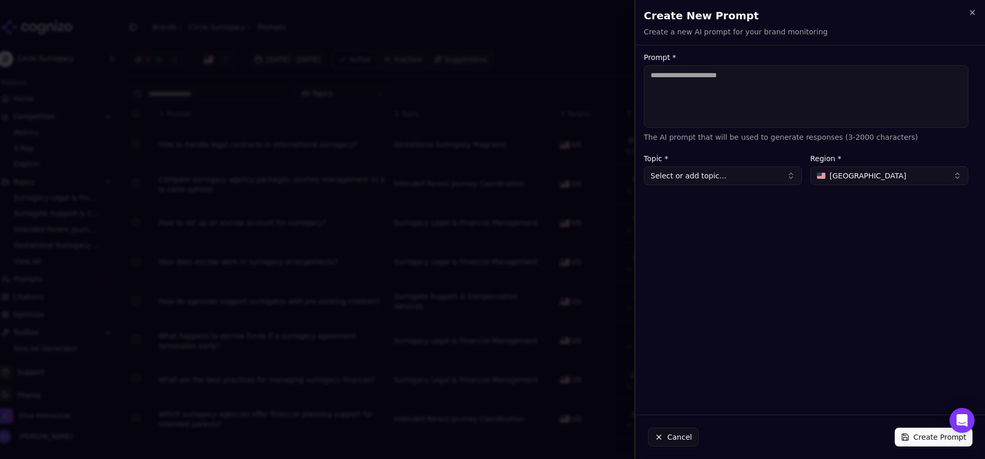
click at [762, 176] on button "Select or add topic..." at bounding box center [723, 175] width 158 height 19
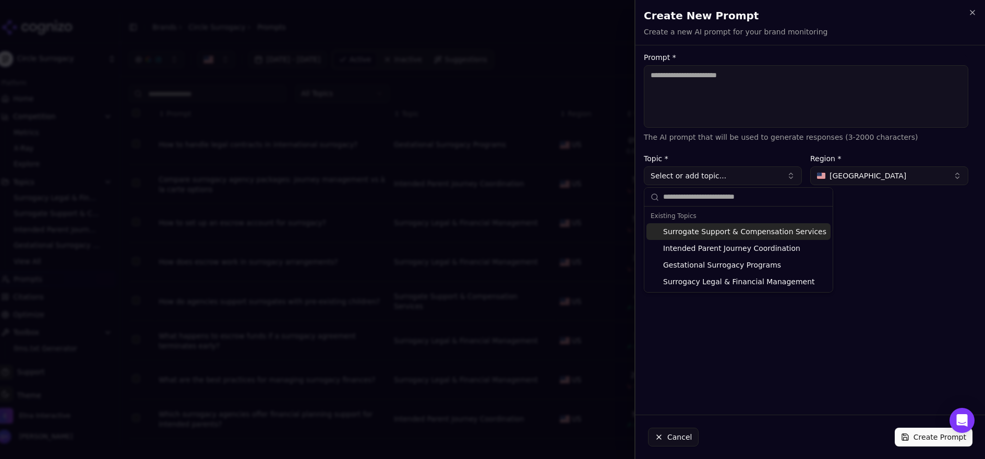
click at [855, 175] on span "United States" at bounding box center [867, 176] width 77 height 10
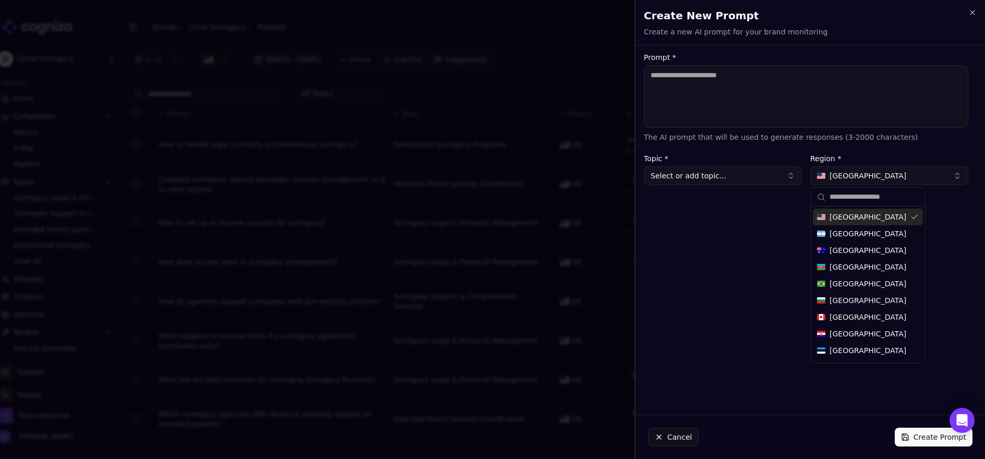
click at [875, 176] on button "United States" at bounding box center [889, 175] width 158 height 19
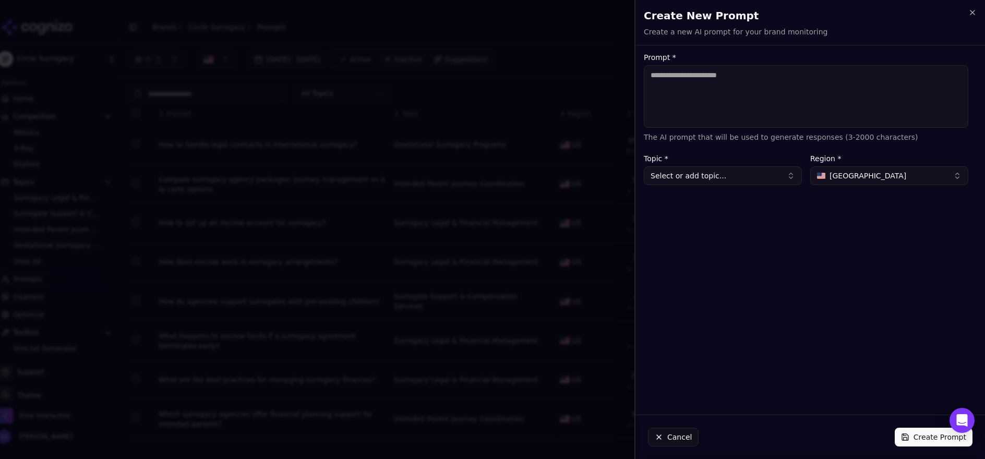
click at [873, 174] on button "United States" at bounding box center [889, 175] width 158 height 19
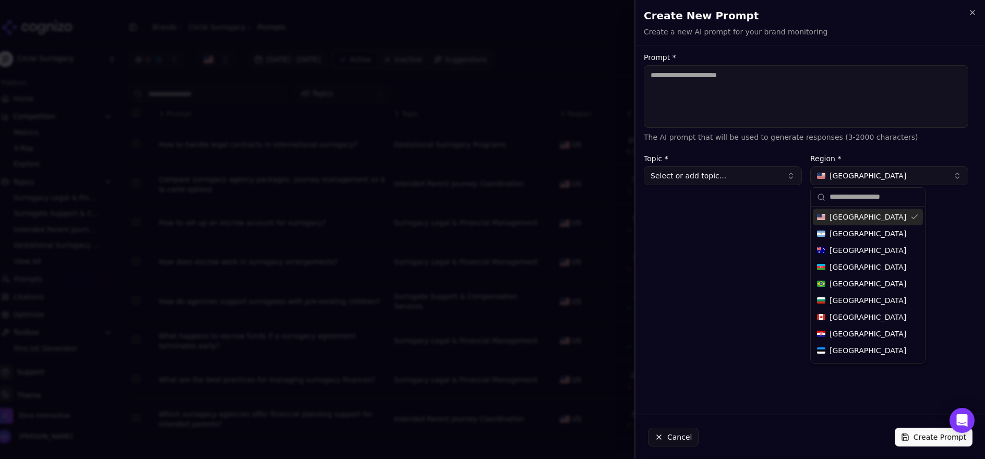
click at [686, 176] on button "Select or add topic..." at bounding box center [723, 175] width 158 height 19
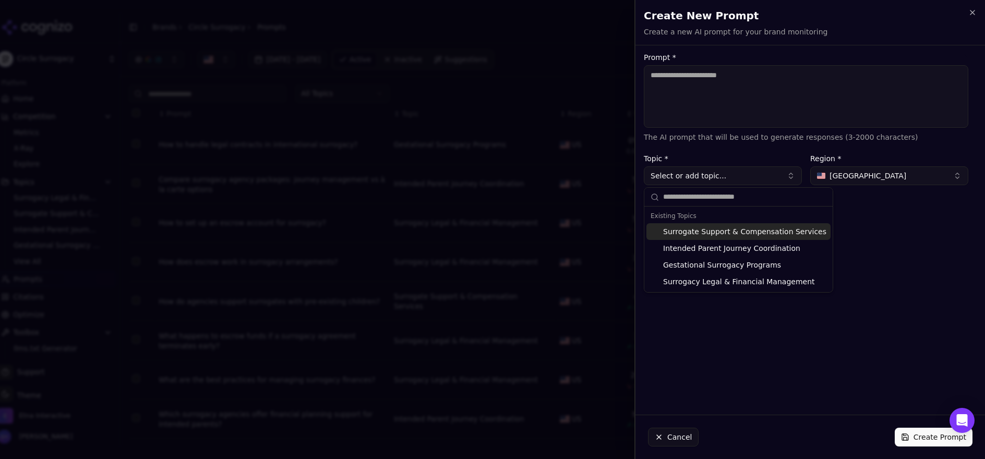
click at [686, 176] on button "Select or add topic..." at bounding box center [723, 175] width 158 height 19
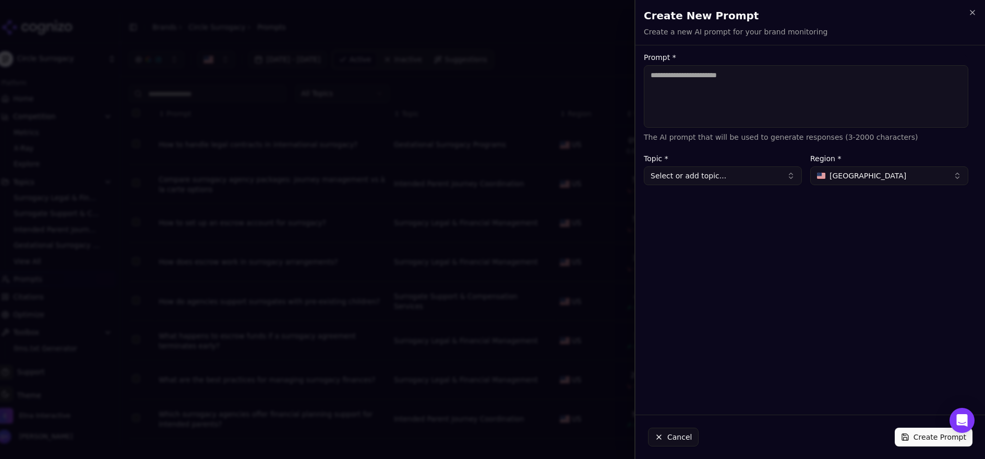
click at [686, 176] on button "Select or add topic..." at bounding box center [723, 175] width 158 height 19
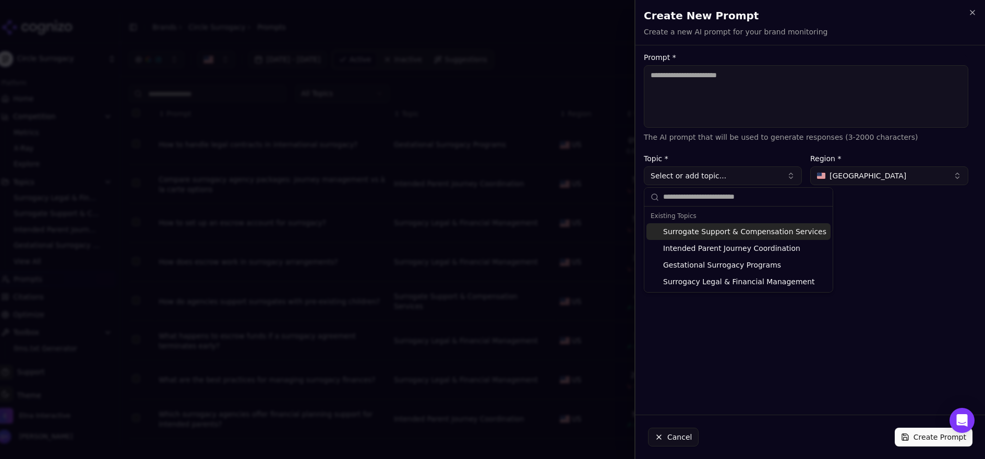
click at [677, 431] on button "Cancel" at bounding box center [673, 437] width 51 height 19
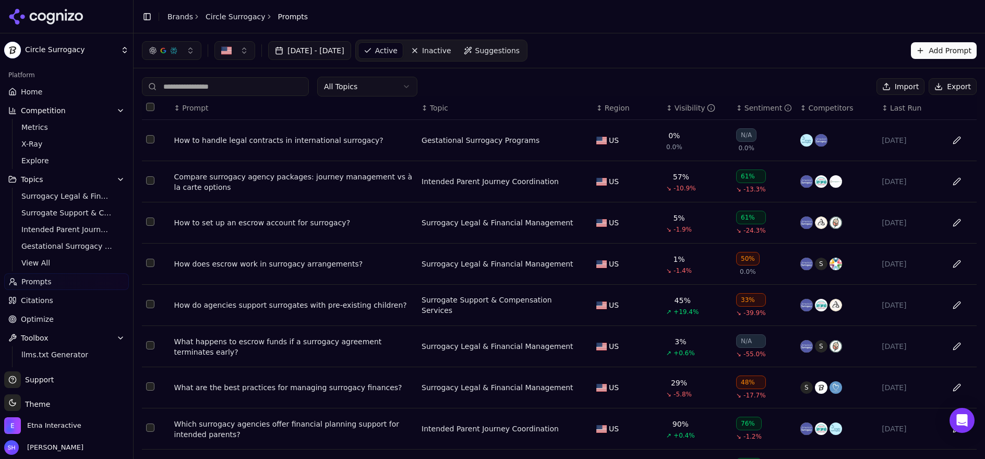
click at [29, 282] on span "Prompts" at bounding box center [36, 281] width 30 height 10
click at [59, 283] on link "Prompts" at bounding box center [66, 281] width 125 height 17
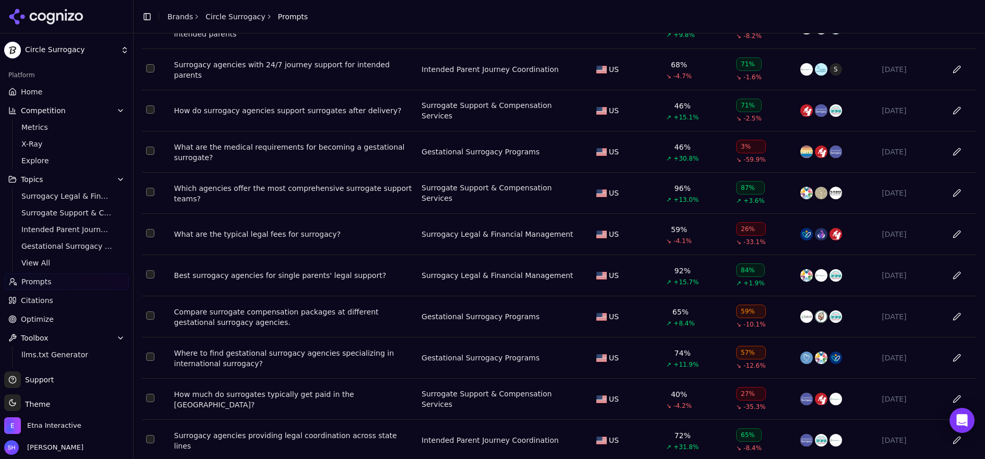
scroll to position [3800, 0]
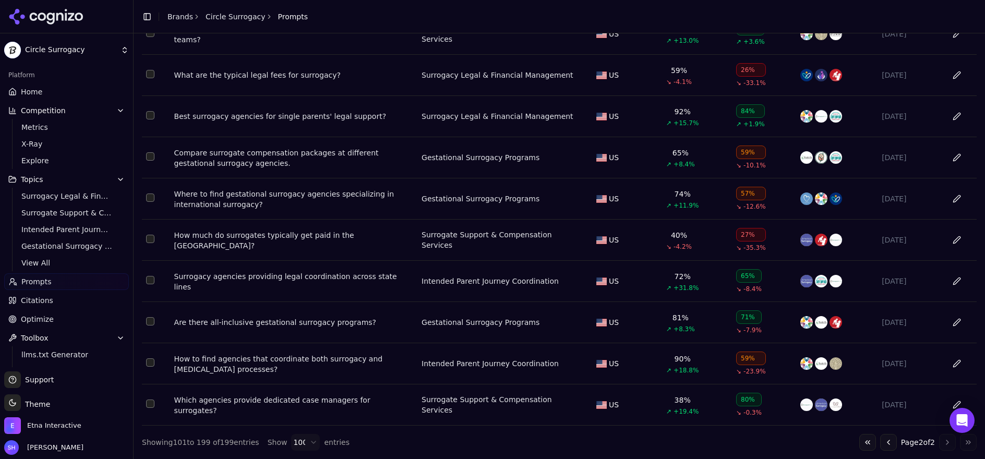
click at [342, 404] on div "Which agencies provide dedicated case managers for surrogates?" at bounding box center [293, 405] width 239 height 21
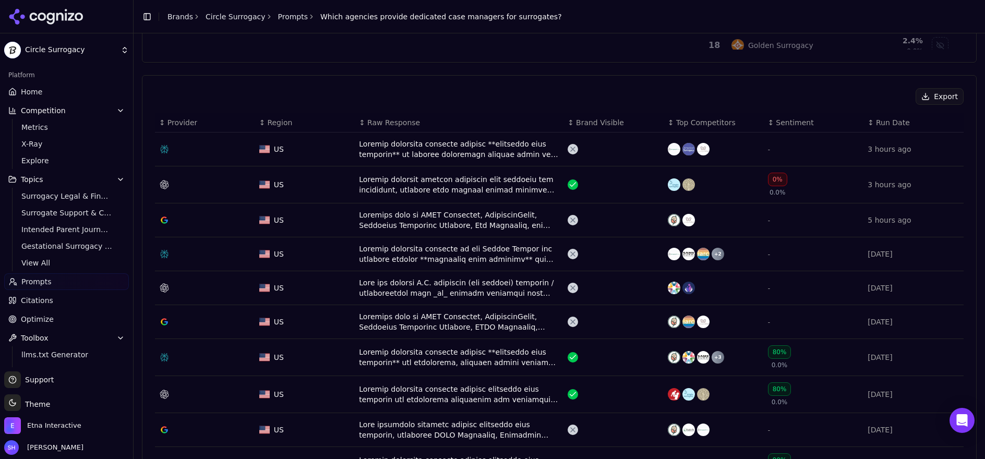
scroll to position [329, 0]
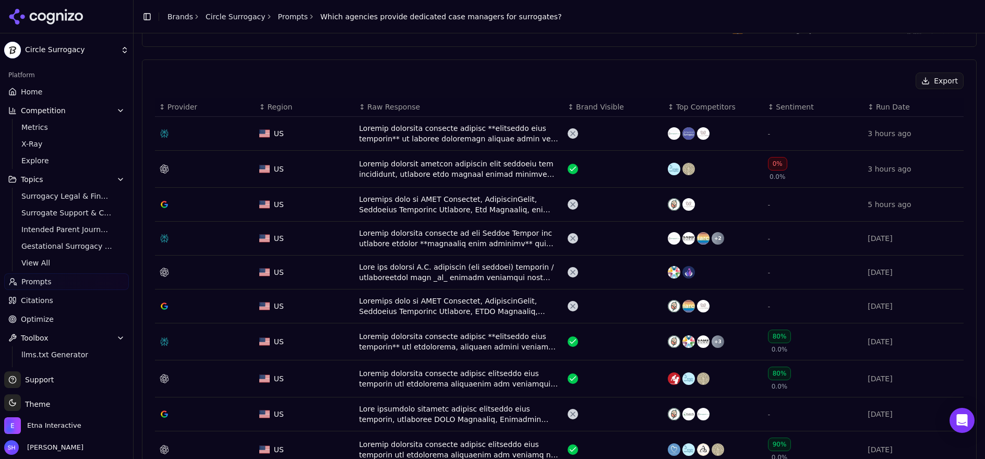
click at [427, 139] on div "Data table" at bounding box center [459, 133] width 200 height 21
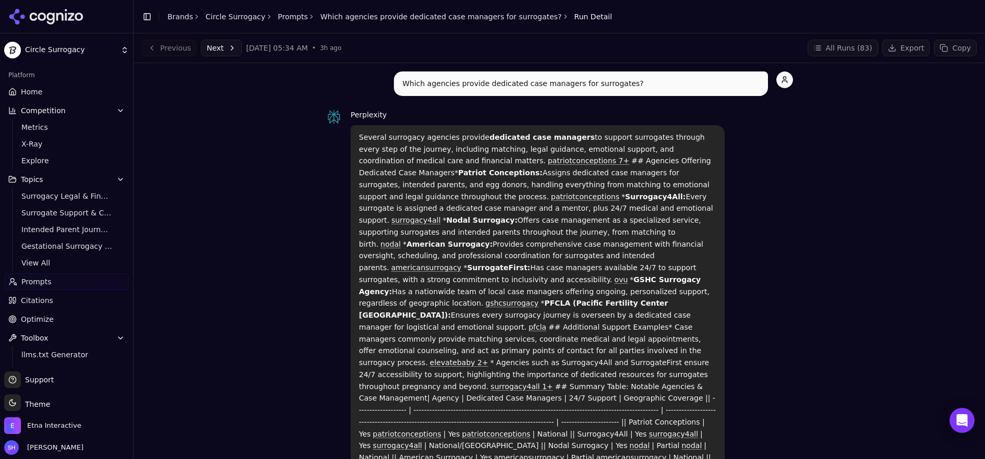
click at [909, 49] on button "Export" at bounding box center [906, 48] width 48 height 17
click at [858, 50] on button "All Runs ( 83 )" at bounding box center [843, 48] width 70 height 17
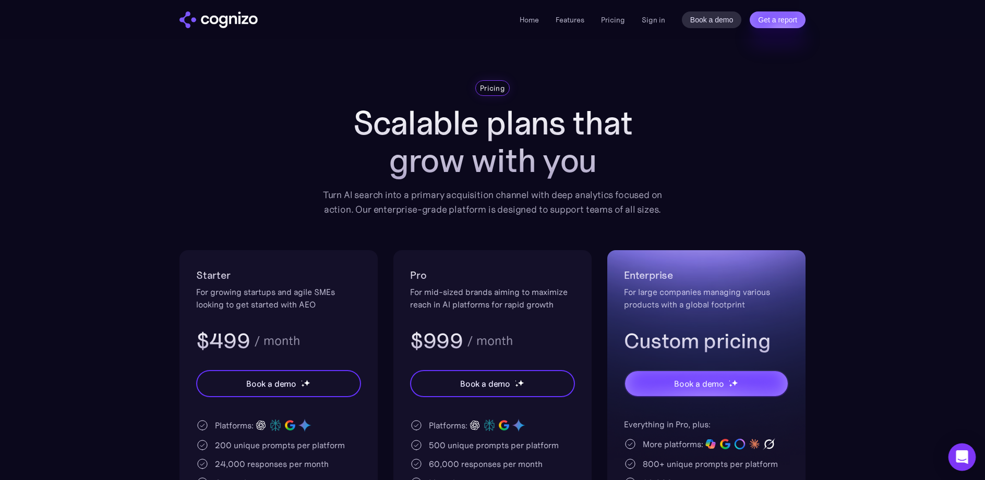
click at [956, 460] on icon "Open Intercom Messenger" at bounding box center [962, 458] width 12 height 14
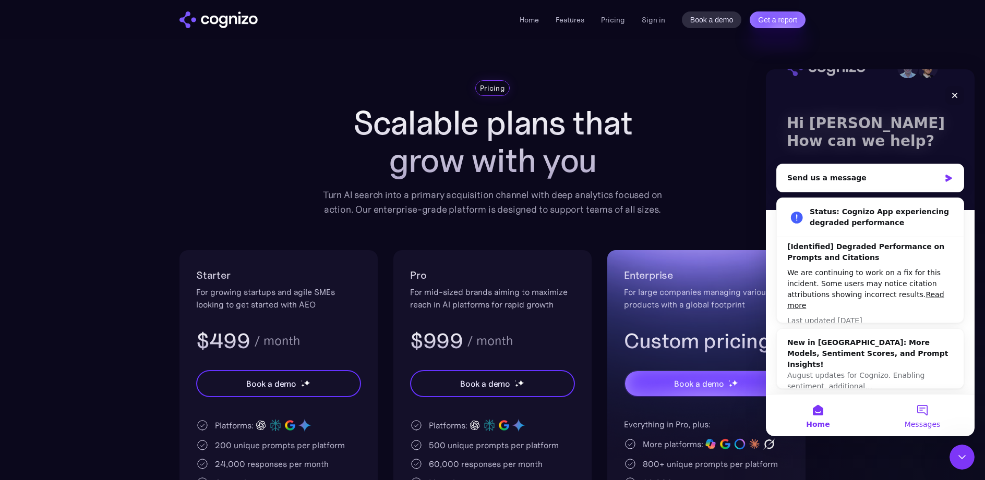
click at [933, 424] on span "Messages" at bounding box center [923, 424] width 36 height 7
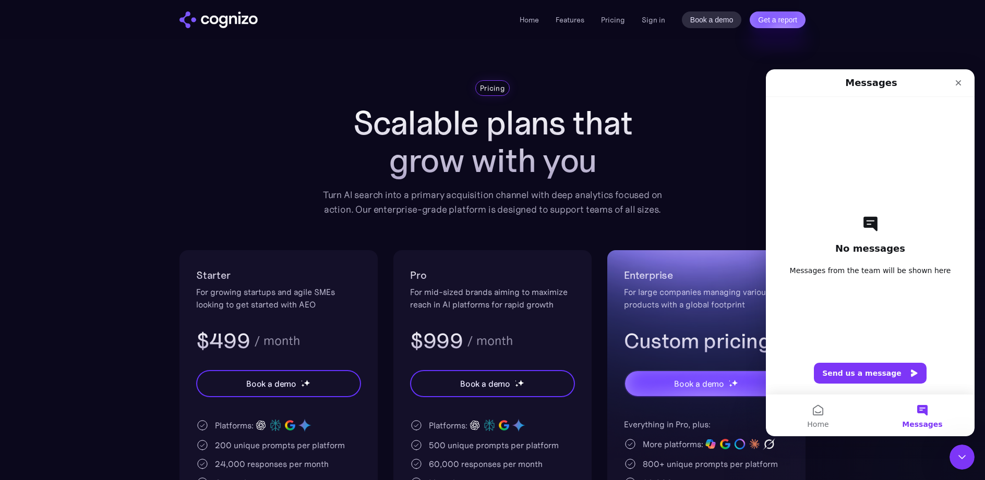
scroll to position [29, 0]
click at [864, 306] on div "No messages Messages from the team will be shown here Send us a message" at bounding box center [870, 245] width 172 height 297
click at [869, 259] on div "No messages Messages from the team will be shown here Send us a message" at bounding box center [870, 245] width 172 height 297
click at [885, 254] on h2 "No messages" at bounding box center [870, 249] width 70 height 13
drag, startPoint x: 849, startPoint y: 272, endPoint x: 934, endPoint y: 272, distance: 85.0
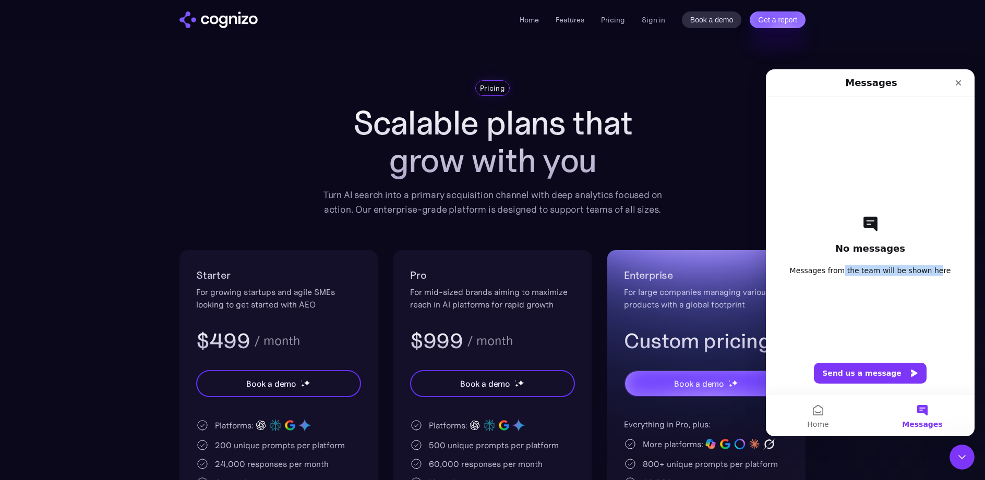
click at [934, 272] on span "Messages from the team will be shown here" at bounding box center [870, 271] width 161 height 10
click at [919, 300] on div "No messages Messages from the team will be shown here Send us a message" at bounding box center [870, 245] width 172 height 297
click at [869, 368] on button "Send us a message" at bounding box center [870, 373] width 113 height 21
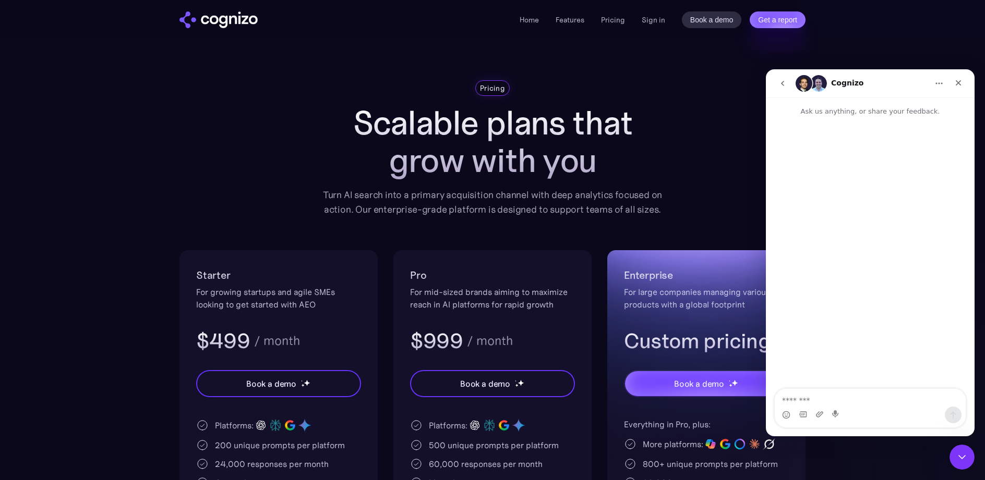
click at [817, 85] on img "Intercom messenger" at bounding box center [818, 83] width 17 height 17
click at [801, 85] on img "Intercom messenger" at bounding box center [804, 83] width 17 height 17
click at [816, 83] on img "Intercom messenger" at bounding box center [818, 83] width 17 height 17
click at [827, 401] on textarea "Message…" at bounding box center [870, 398] width 191 height 18
type textarea "*"
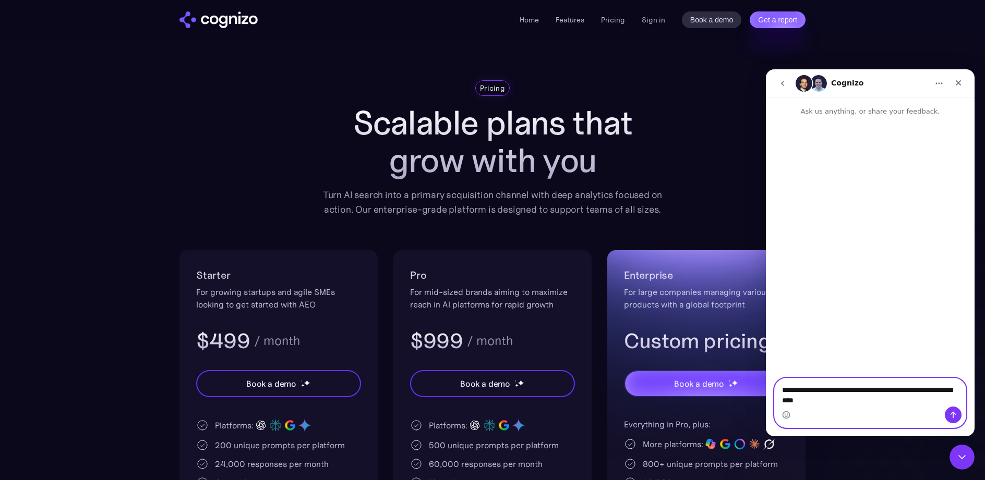
click at [936, 391] on textarea "**********" at bounding box center [870, 393] width 191 height 28
click at [864, 402] on textarea "**********" at bounding box center [870, 393] width 191 height 28
click at [935, 392] on textarea "**********" at bounding box center [870, 393] width 191 height 28
type textarea "**********"
